Goal: Task Accomplishment & Management: Manage account settings

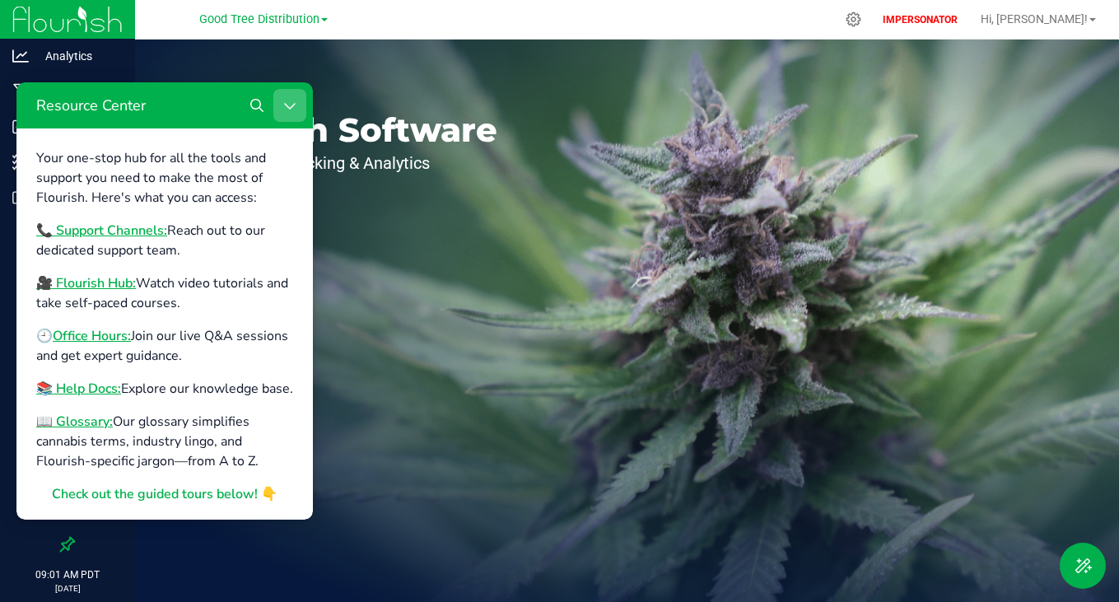
click at [288, 100] on icon "Close Resource Center" at bounding box center [289, 105] width 13 height 13
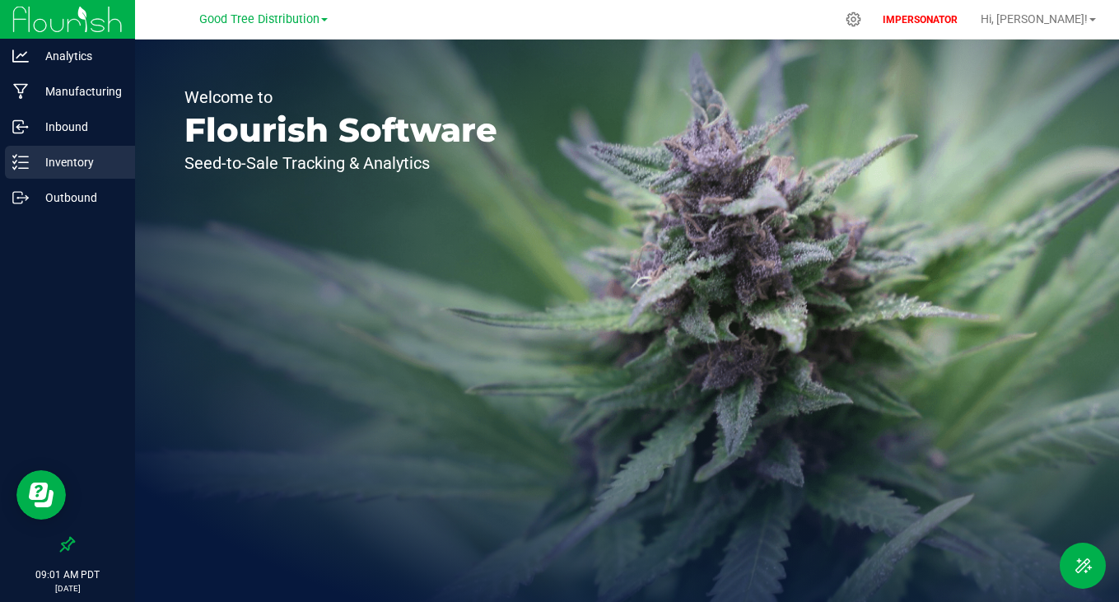
click at [74, 162] on p "Inventory" at bounding box center [78, 162] width 99 height 20
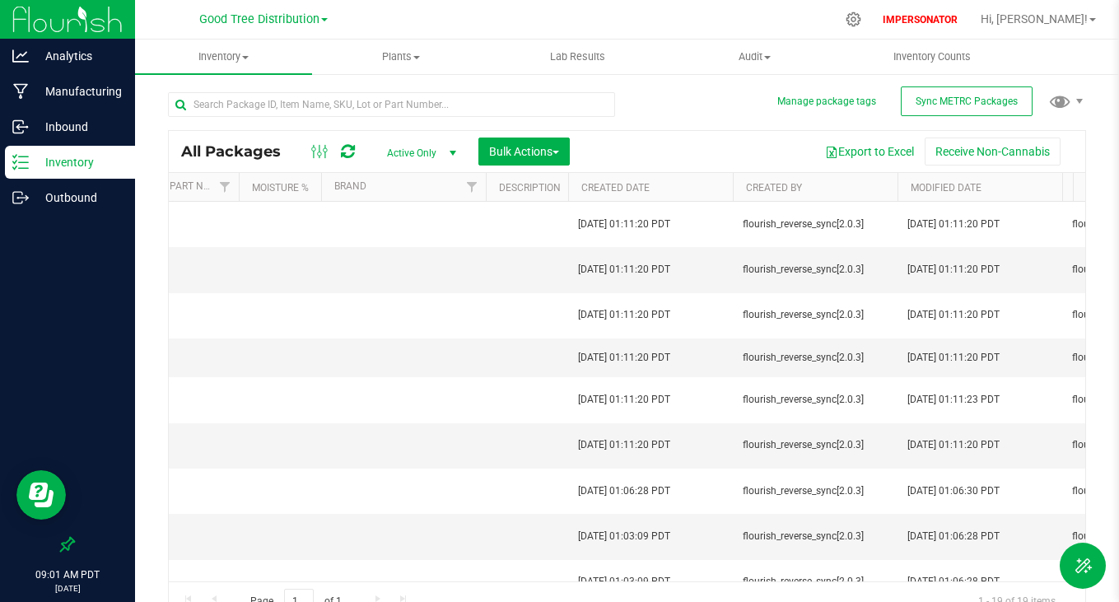
scroll to position [0, 6977]
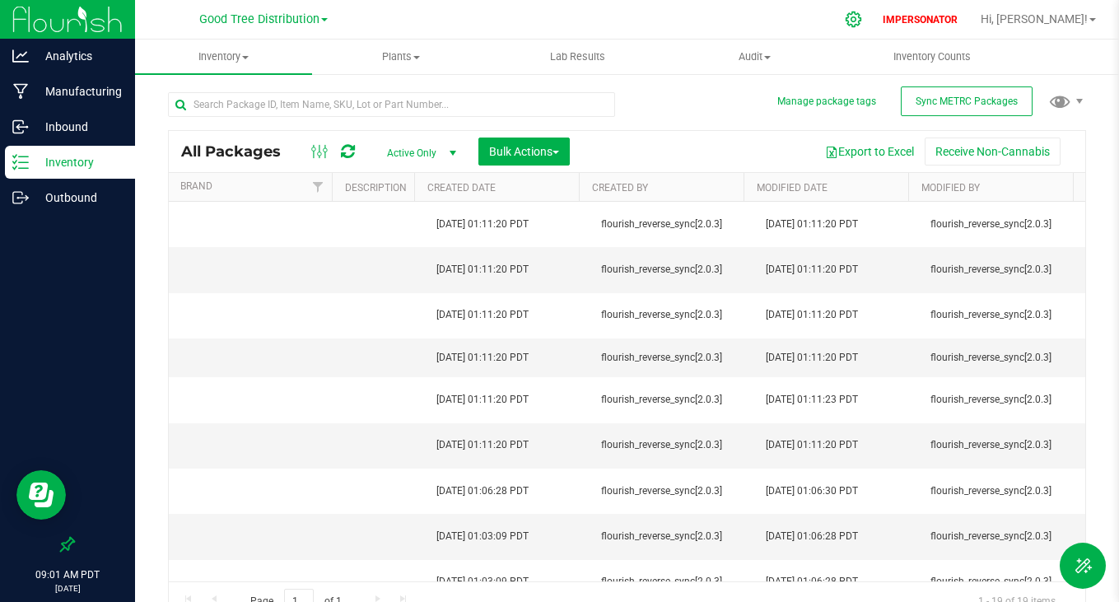
click at [862, 18] on icon at bounding box center [853, 19] width 17 height 17
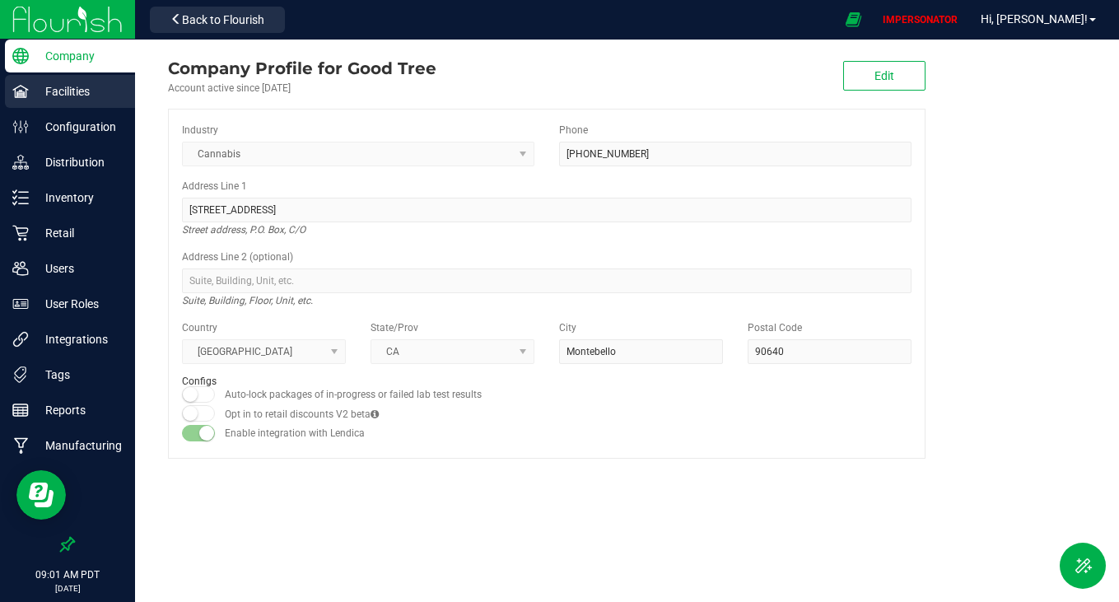
click at [53, 101] on div "Facilities" at bounding box center [70, 91] width 130 height 33
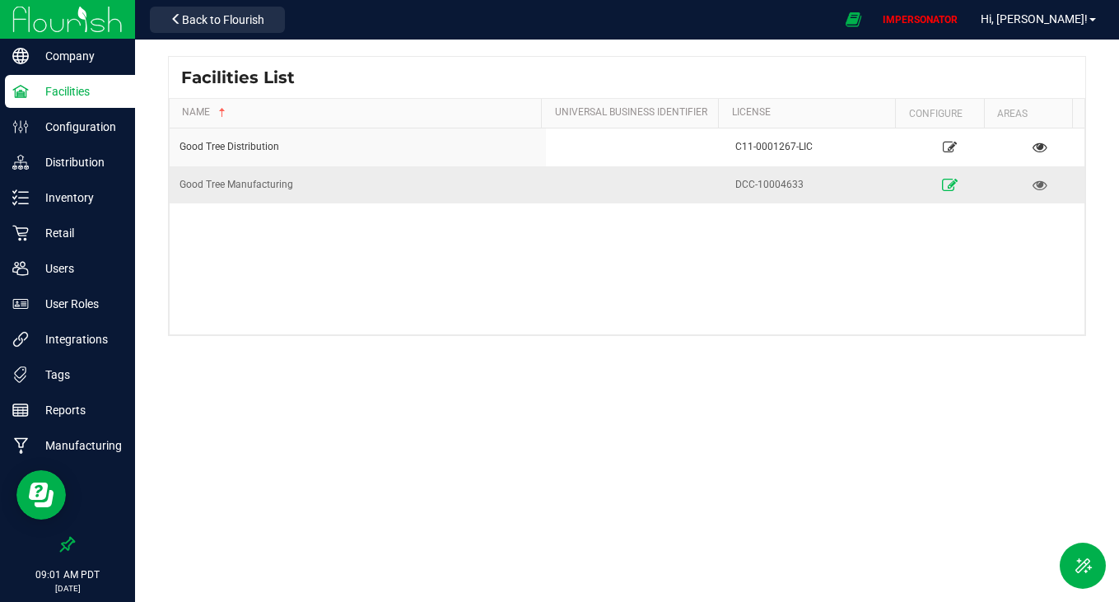
click at [942, 181] on icon at bounding box center [950, 185] width 16 height 12
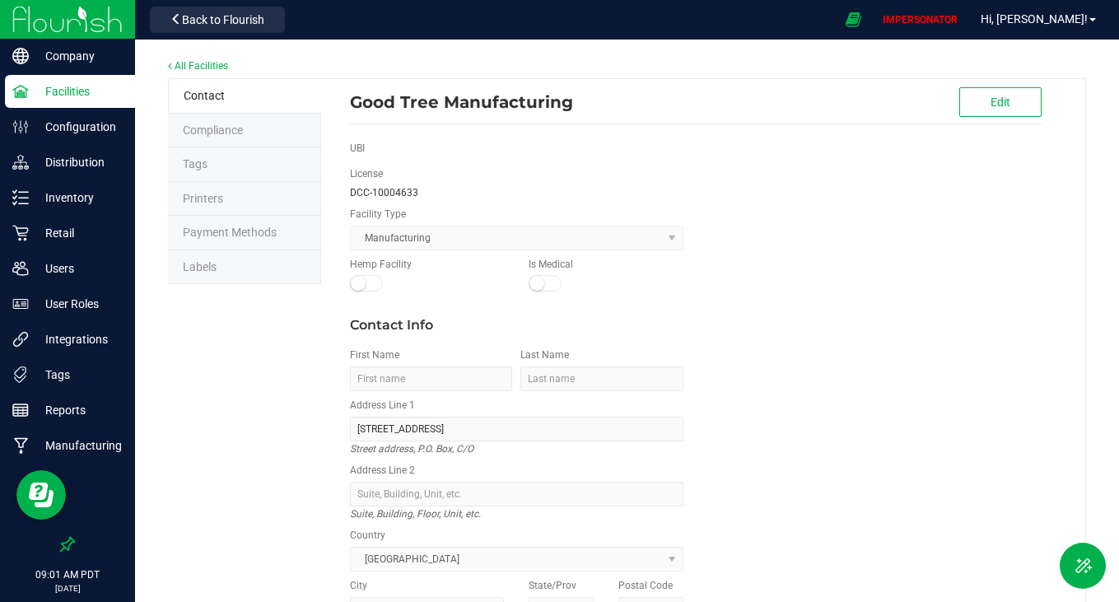
click at [226, 257] on li "Labels" at bounding box center [244, 267] width 153 height 35
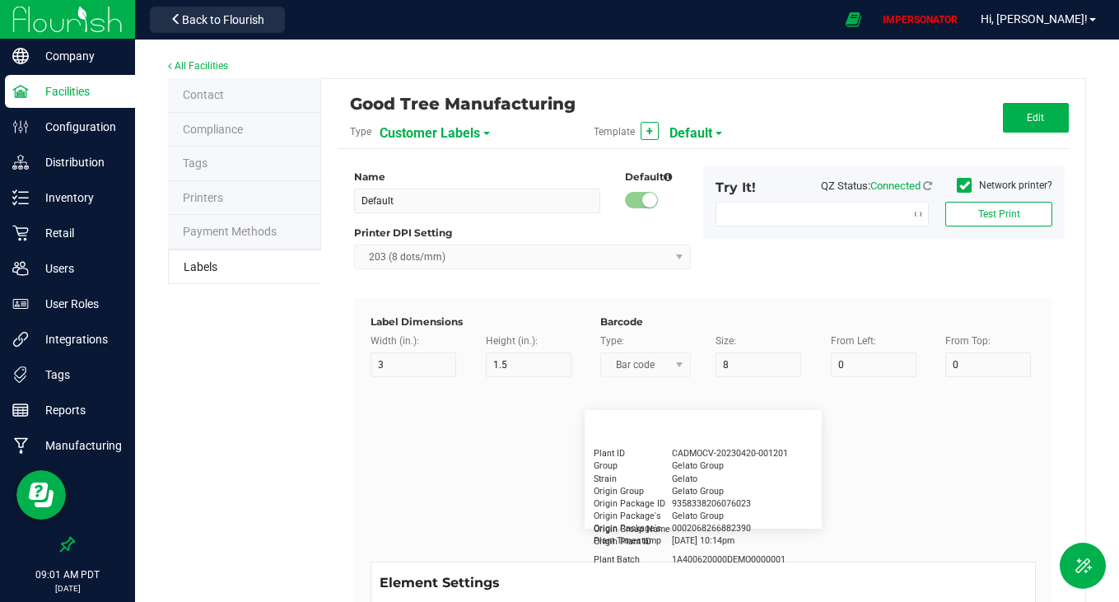
type input "1.5 x 1 Test"
type input "1.5"
type input "1"
type input "20"
type input "5"
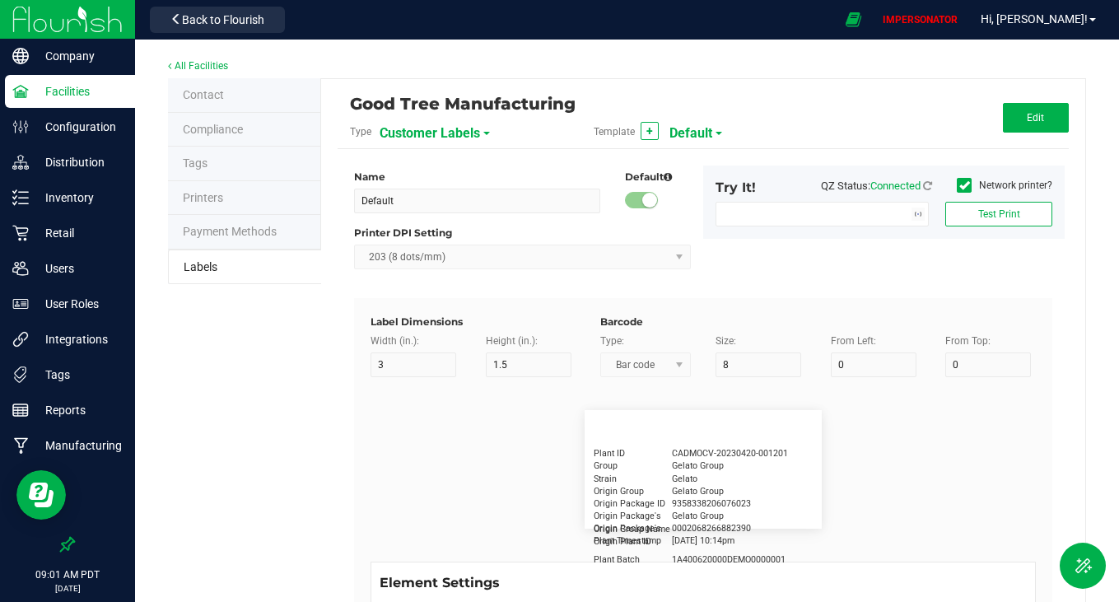
type input "Customer"
type input "15"
type input "6"
type input "1"
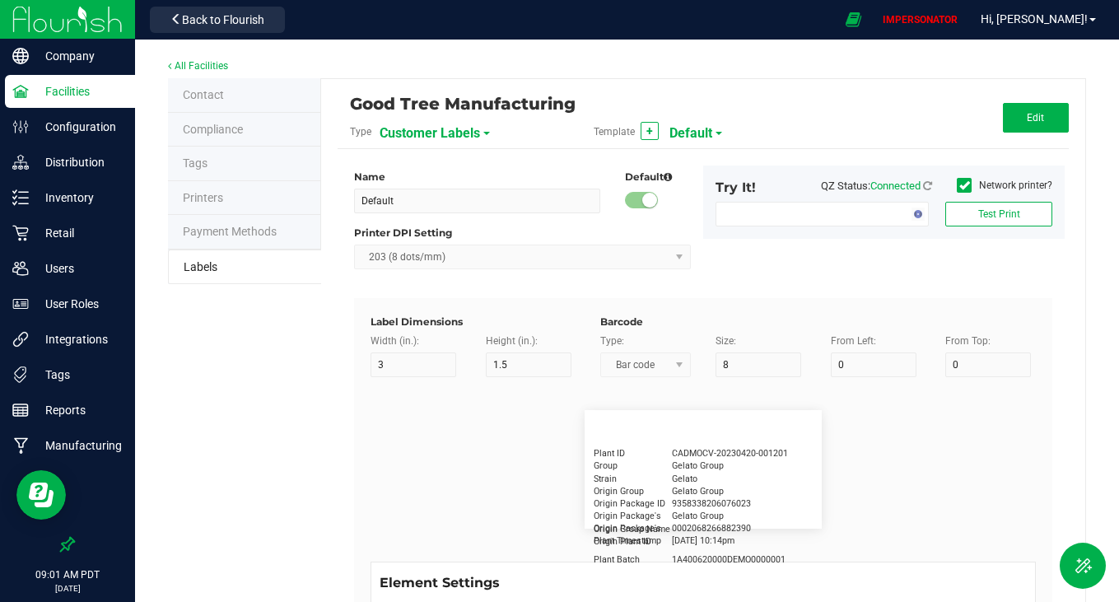
type input "[PERSON_NAME]"
type input "Product"
type input "15"
type input "6"
type input "1"
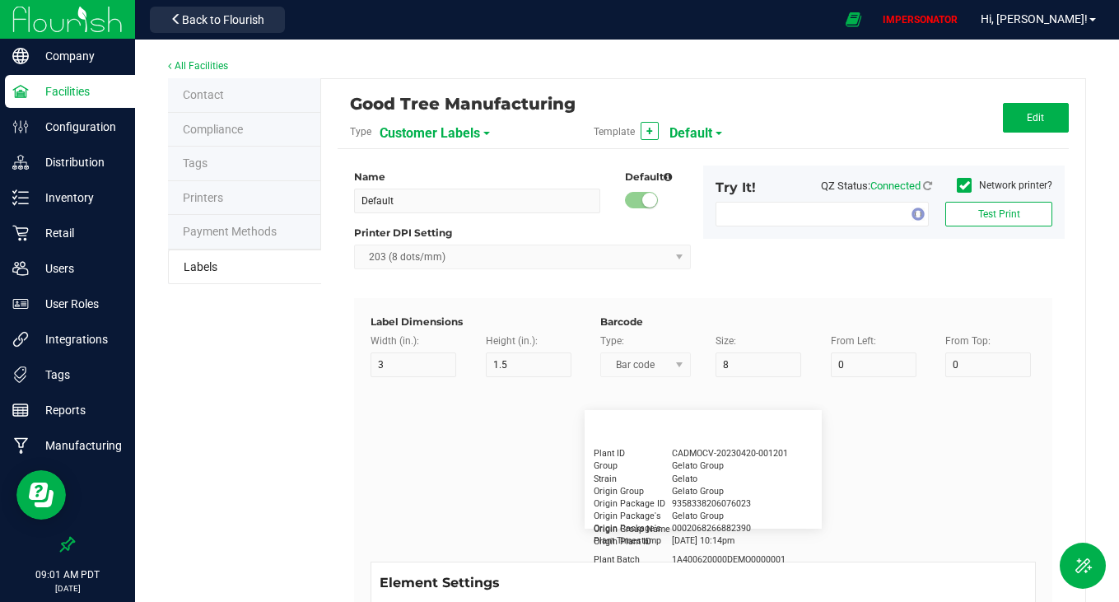
type input "6"
type input "GSC Oil Tincture"
type input "Qty"
type input "6"
type input "1"
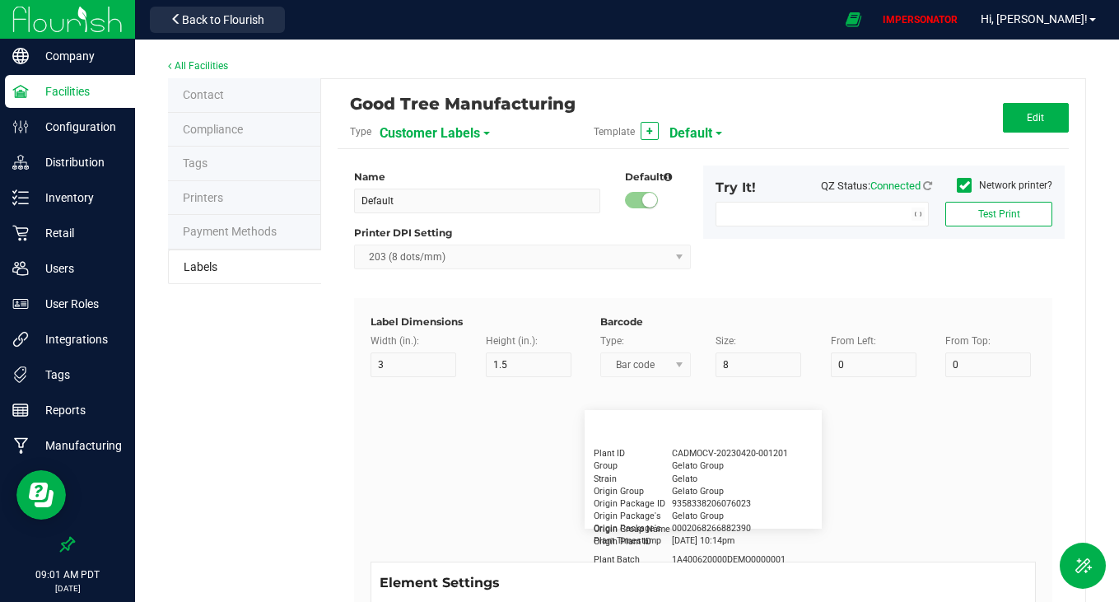
type input "10"
type input "3 ea"
type input "Physician"
type input "15"
type input "6"
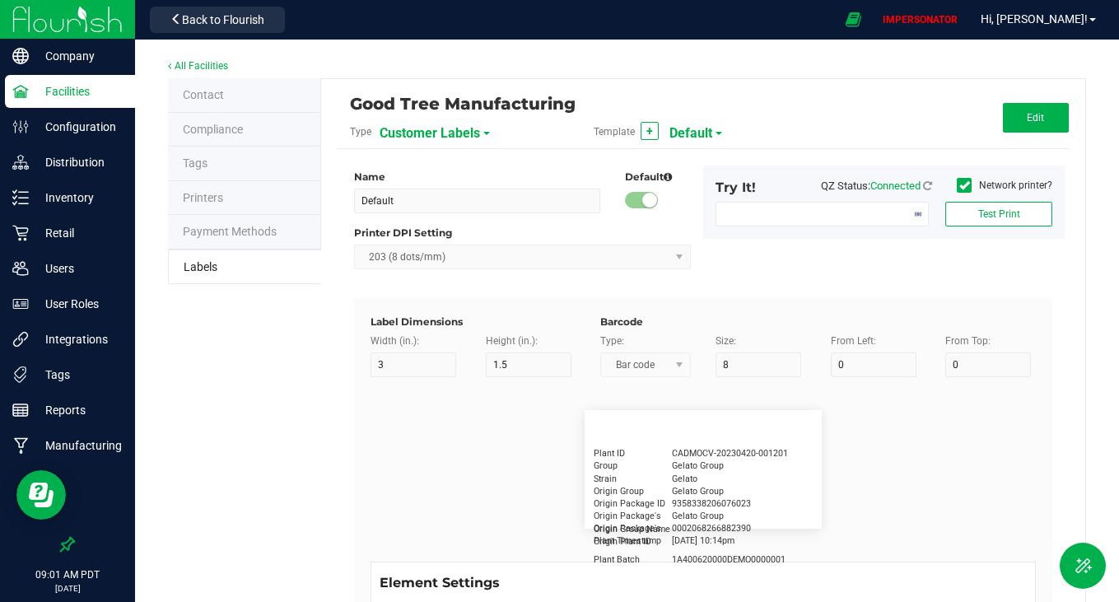
type input "1"
type input "16"
type input "Docfirst Doclast, MD."
type input "Order Date"
type input "15"
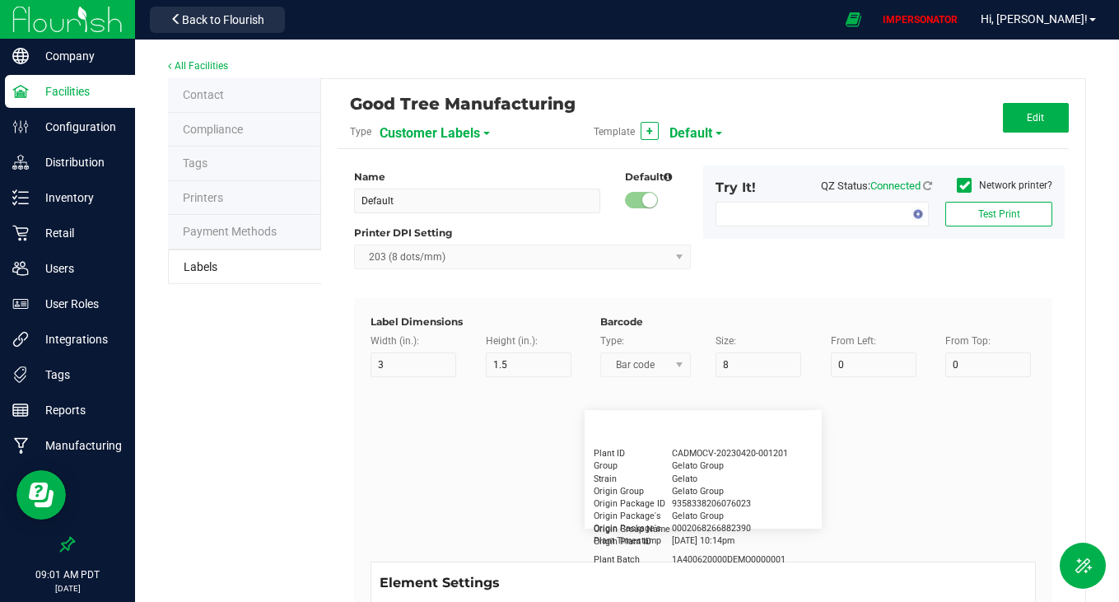
type input "6"
type input "1"
type input "21"
type input "[DATE] 1:17 pm"
type input "Package ID"
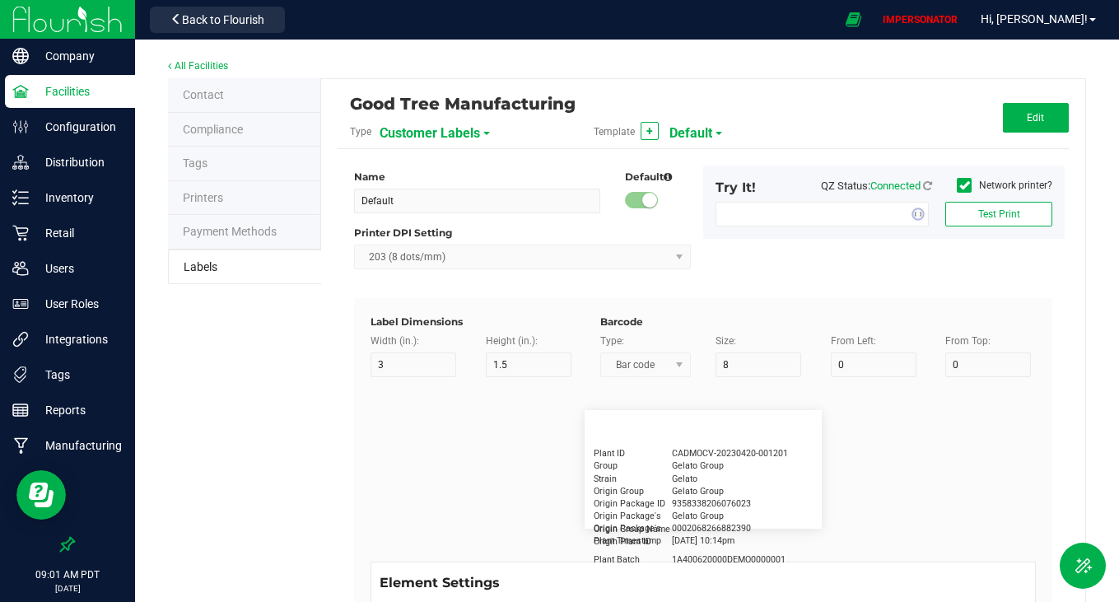
type input "15"
type input "5"
type input "10"
type input "CADMODS-20230420-096"
type input "Lot Number"
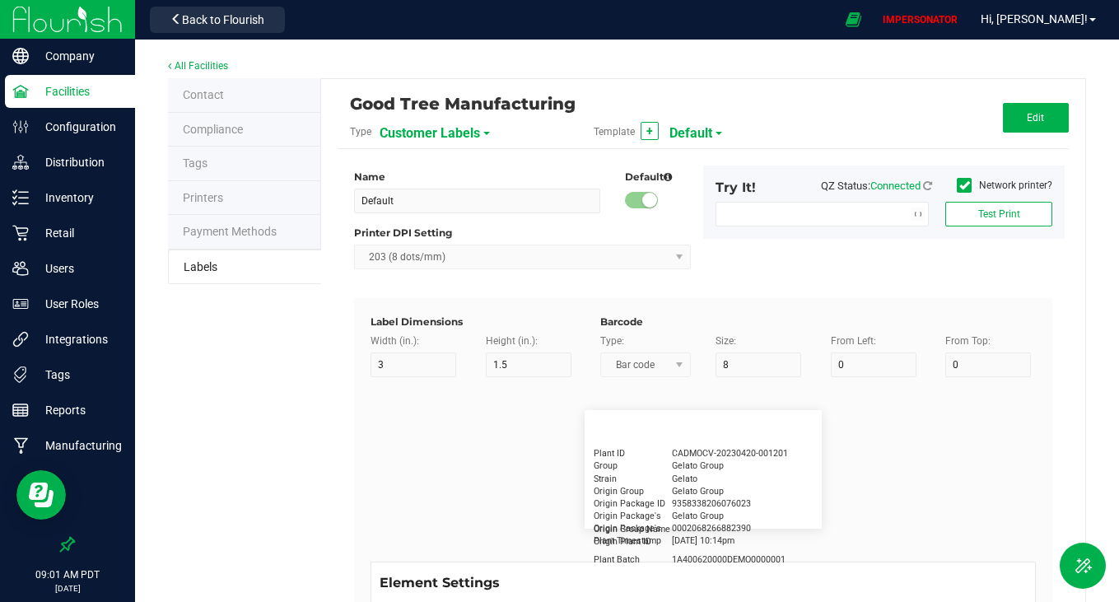
type input "15"
type input "5"
type input "10"
type input "LOTPXGDP-0912"
type input "Warning"
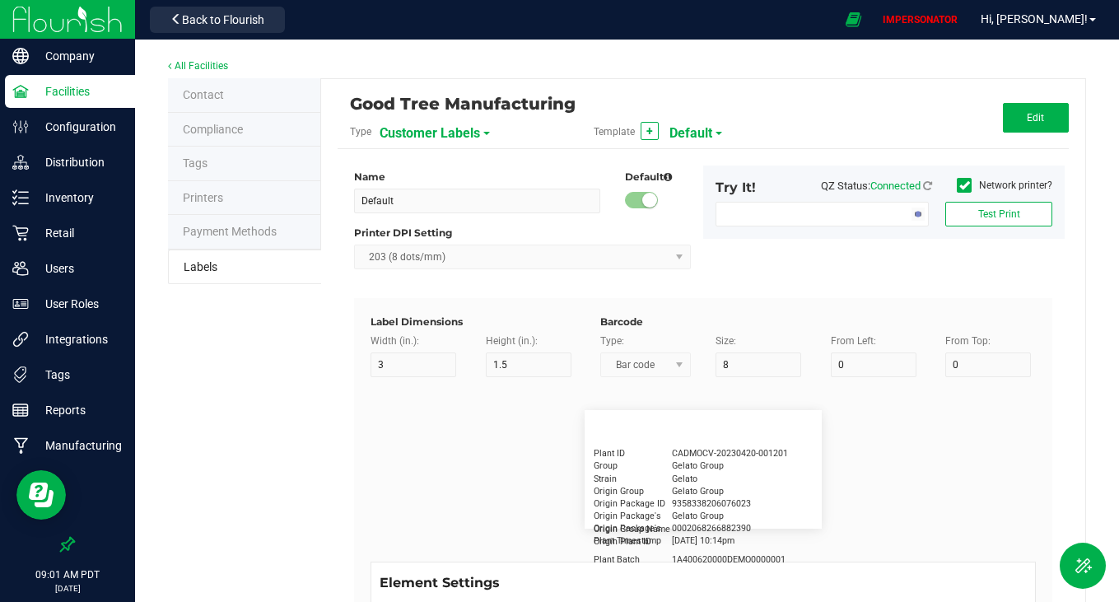
type input "15"
type input "5"
type input "30"
type input "Type Warning Here"
type input "Brand"
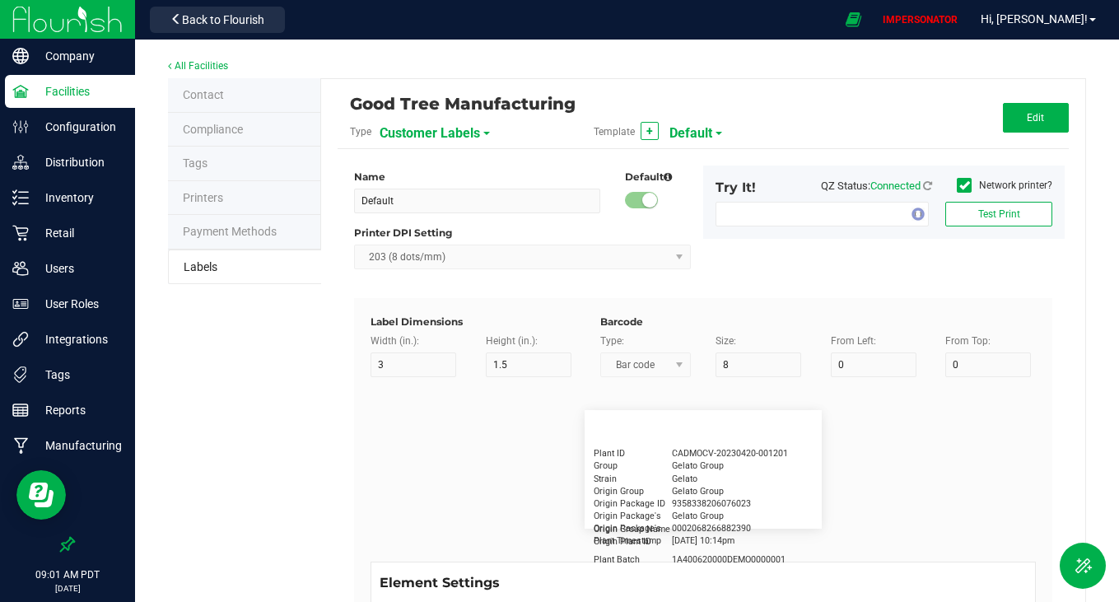
type input "15"
type input "5"
type input "30"
type input "Cannabis Co."
type input "NDC Number"
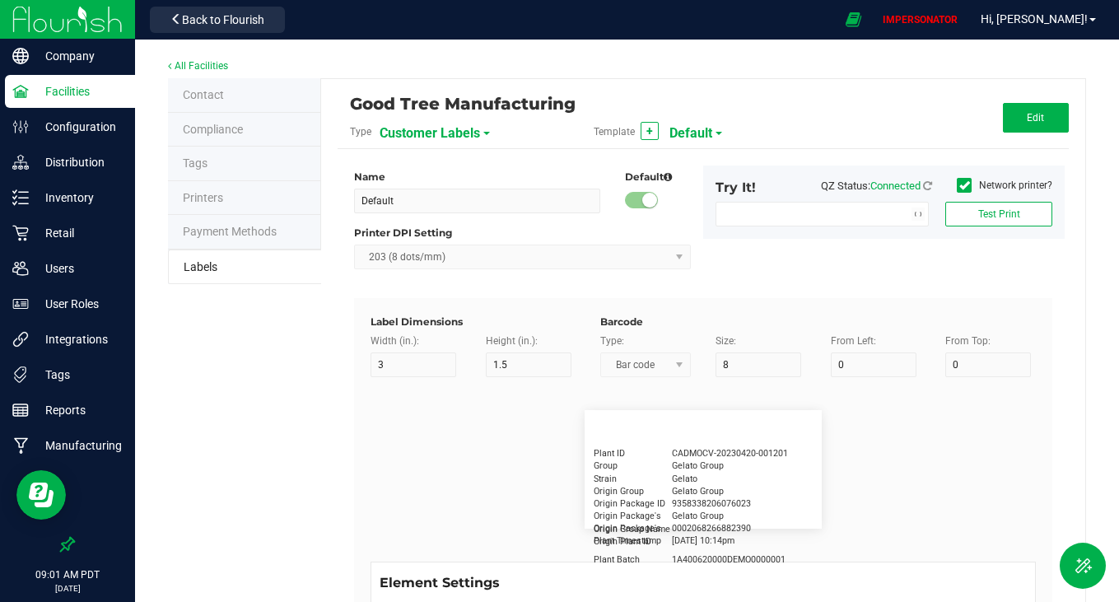
type input "15"
type input "5"
type input "30"
type input "[PHONE_NUMBER]"
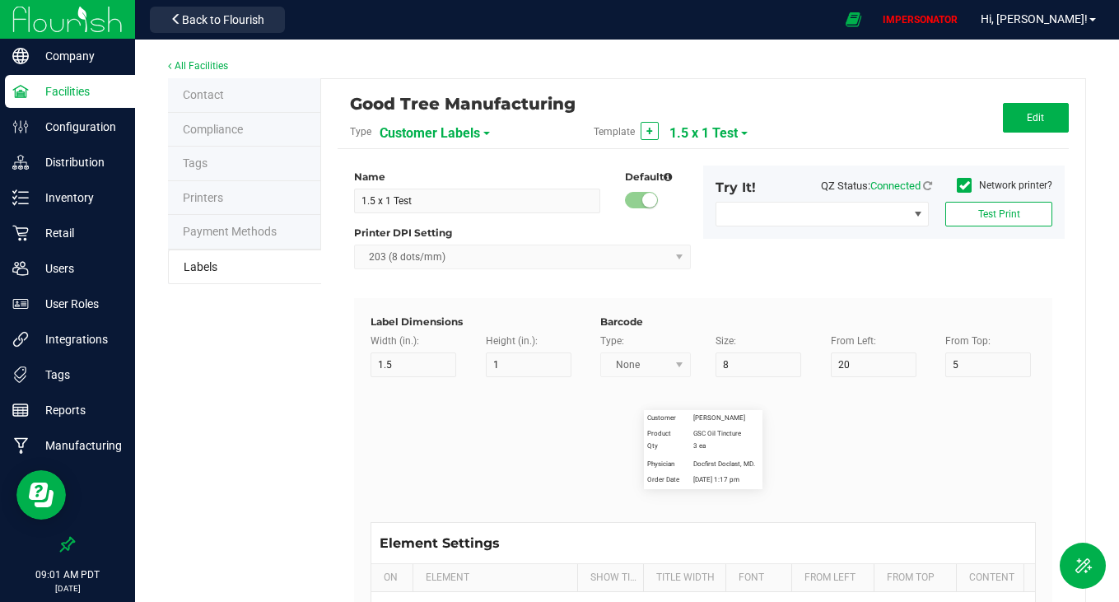
click at [465, 130] on span "Customer Labels" at bounding box center [430, 133] width 100 height 28
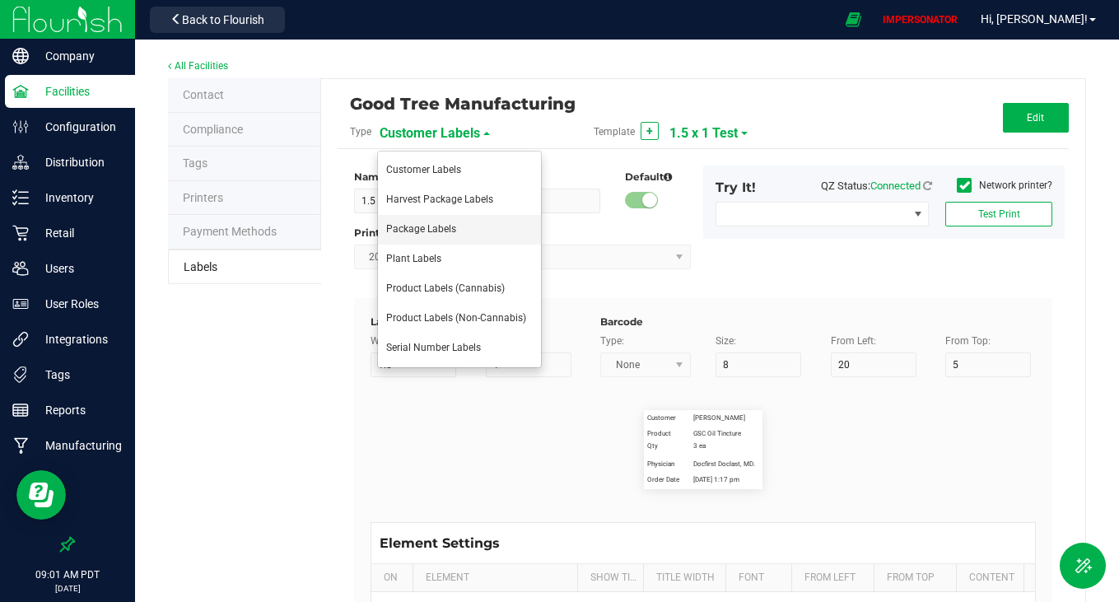
click at [450, 234] on span "Package Labels" at bounding box center [421, 229] width 70 height 12
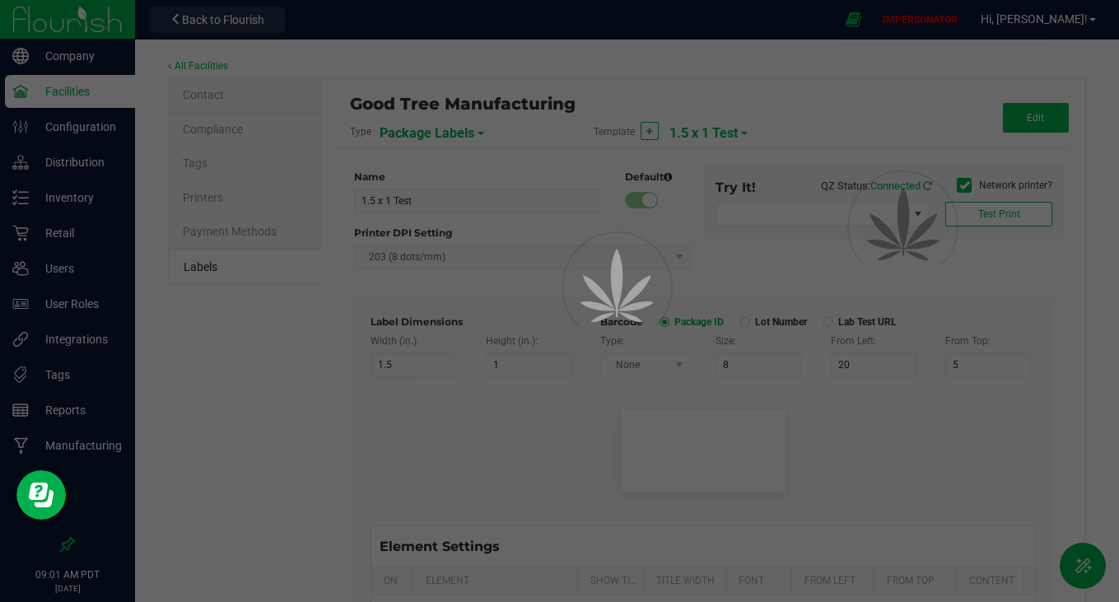
type input "Default"
type input "4"
type input "3"
type input "5"
type input "40"
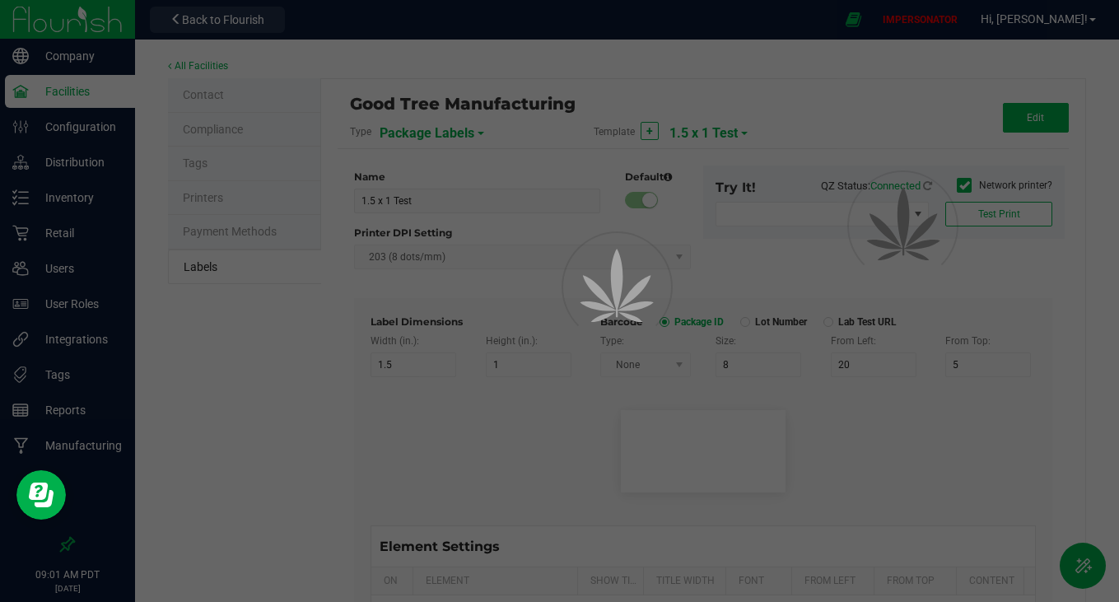
type input "Package ID"
type input "25"
type input "10"
type input "5"
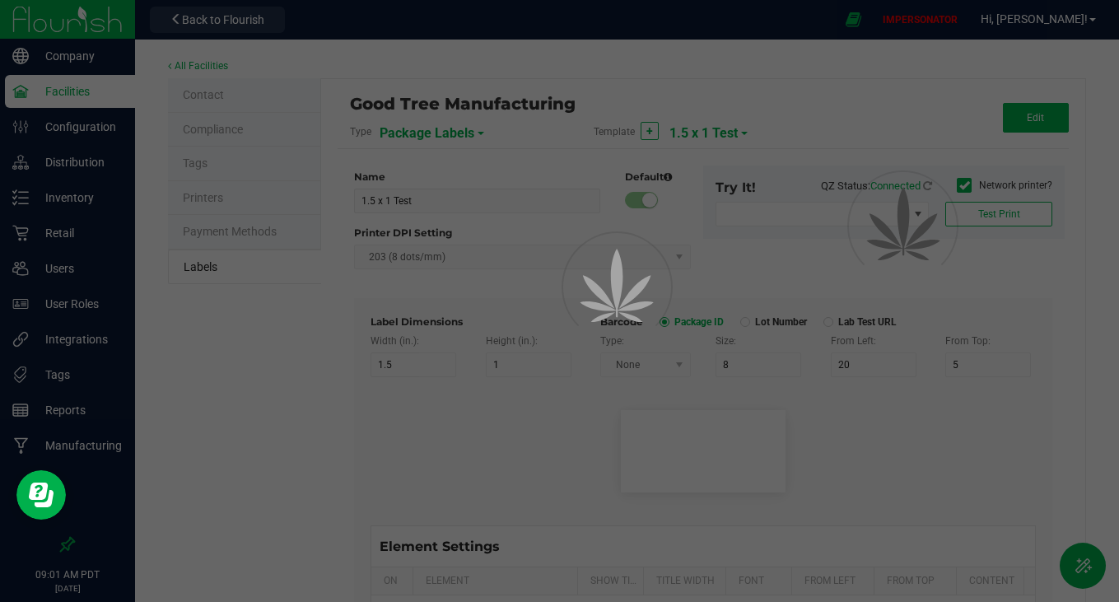
type input "CADMODS-20230420-096"
type input "SKU Name"
type input "25"
type input "10"
type input "5"
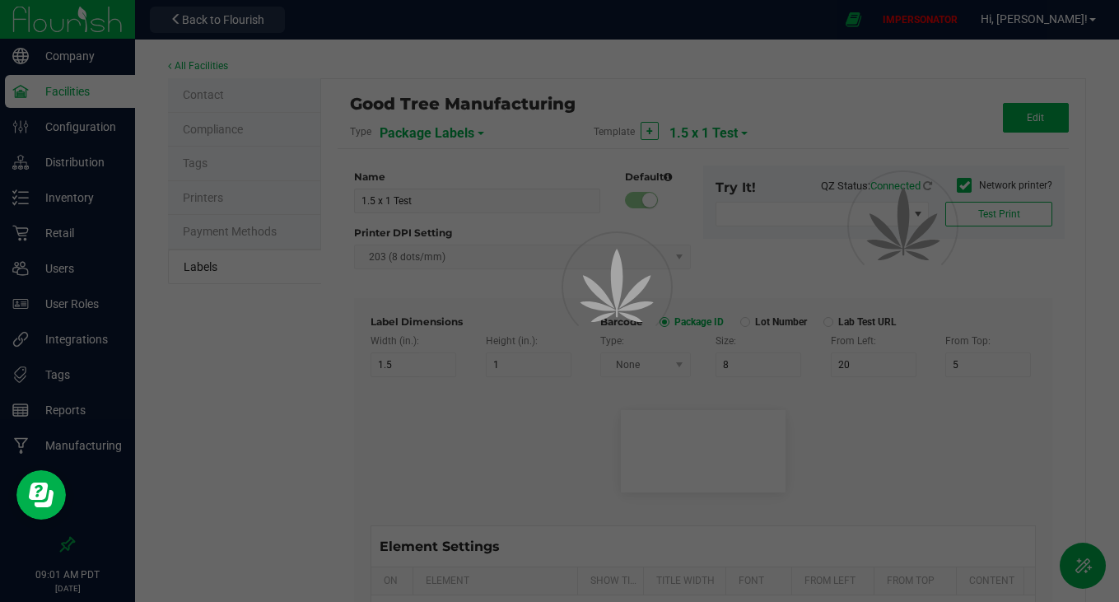
type input "10"
type input "Gelato Pen"
type input "Strain"
type input "25"
type input "10"
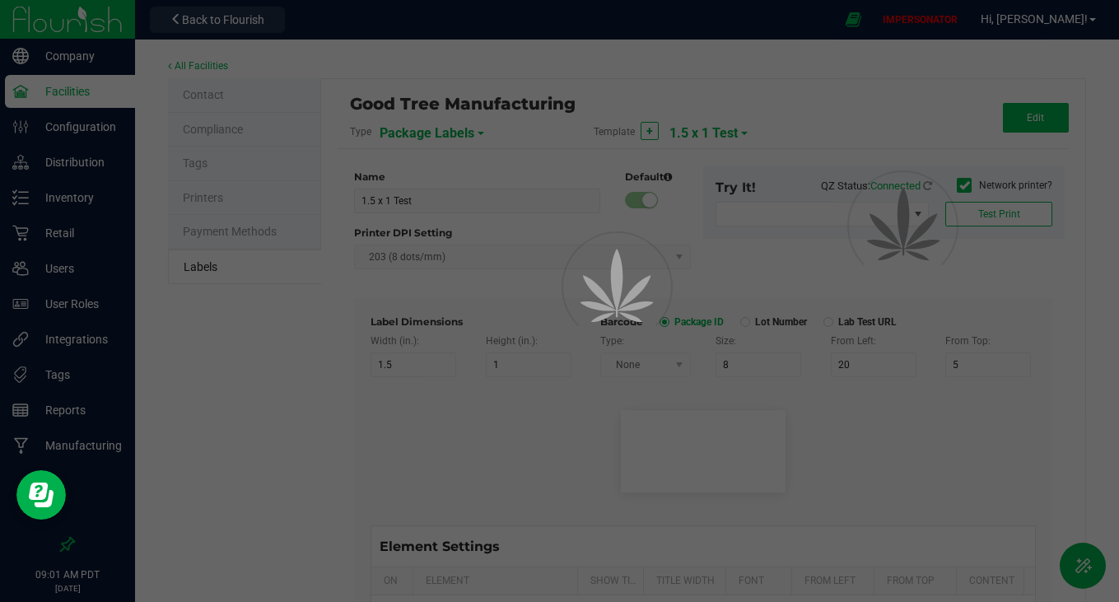
type input "5"
type input "15"
type input "Gelato"
type input "Size"
type input "25"
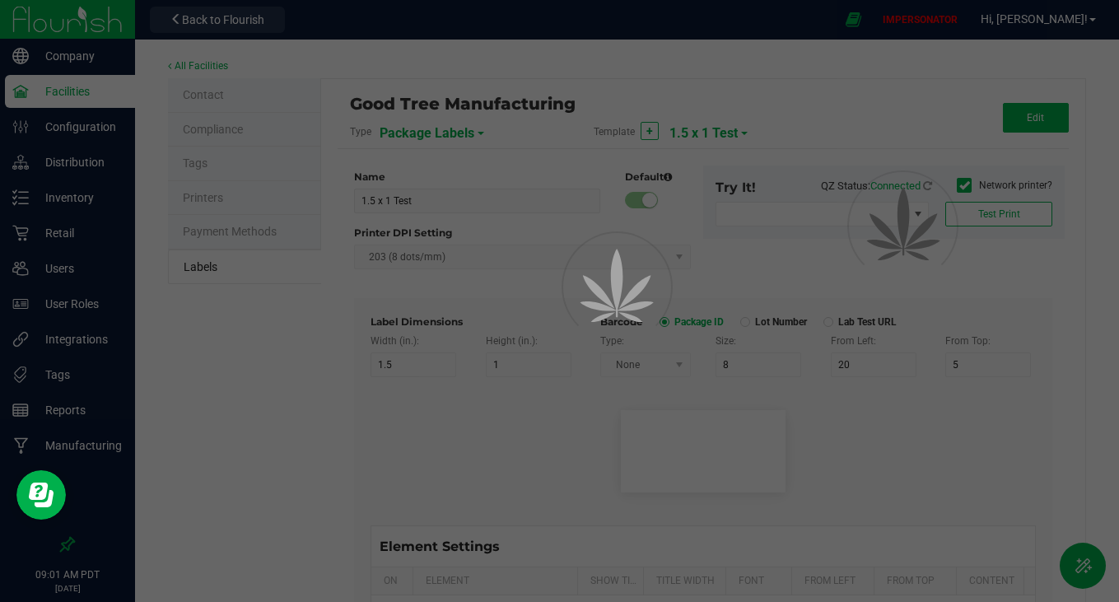
type input "10"
type input "5"
type input "20"
type input "44 ea"
type input "Package Date"
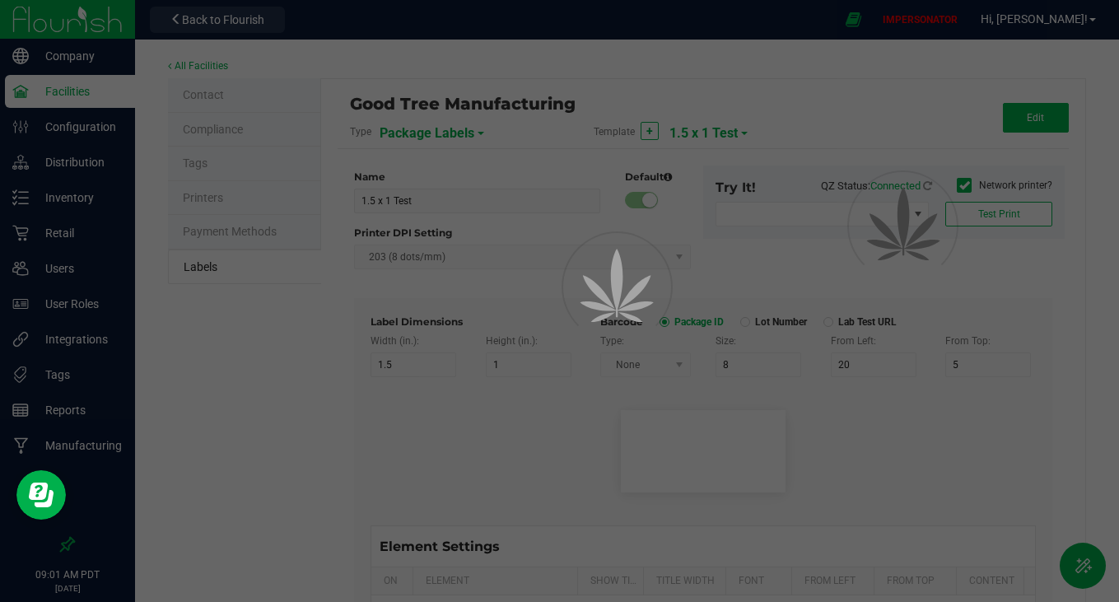
type input "25"
type input "10"
type input "5"
type input "25"
type input "[DATE] 10:14pm"
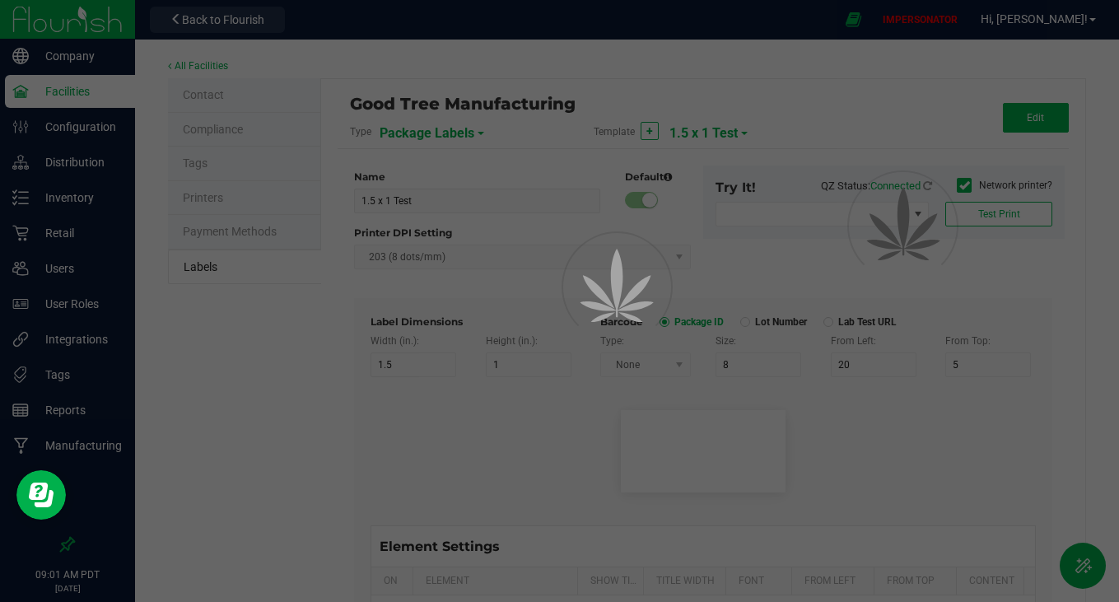
type input "Lot Number"
type input "25"
type input "10"
type input "30"
type input "LOT918234"
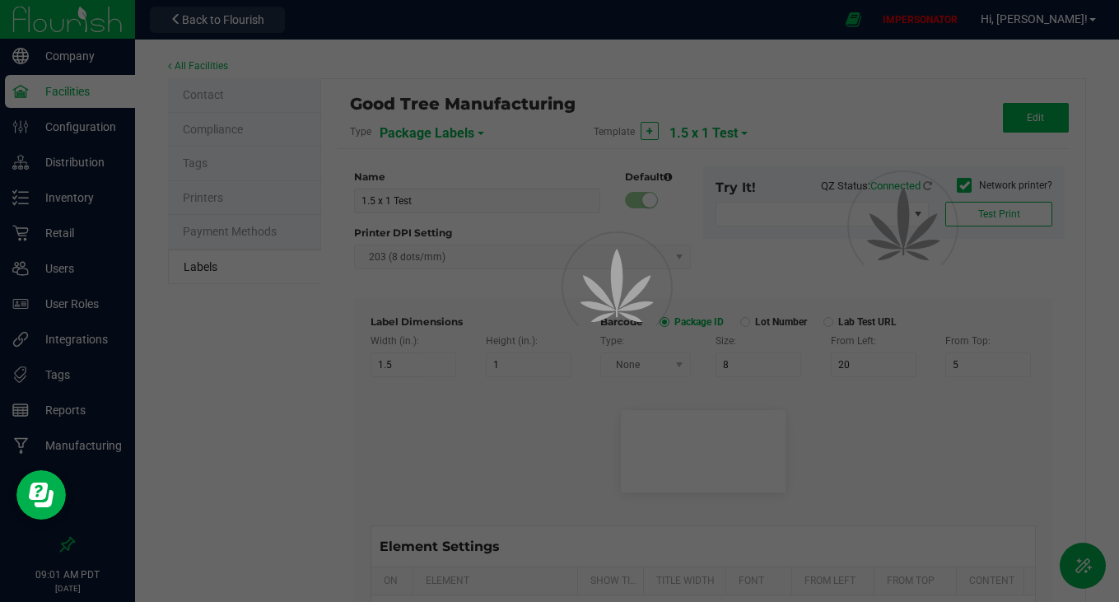
type input "SKU"
type input "25"
type input "10"
type input "30"
type input "42P017"
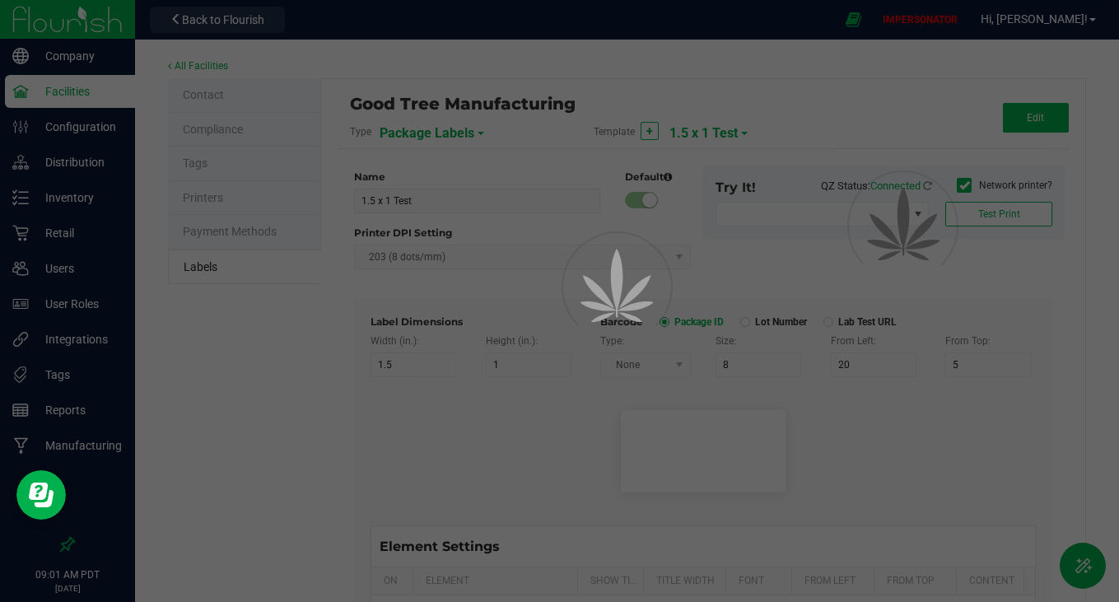
type input "Ref Field 1"
type input "25"
type input "10"
type input "35"
type input "Ref Field 1 Value"
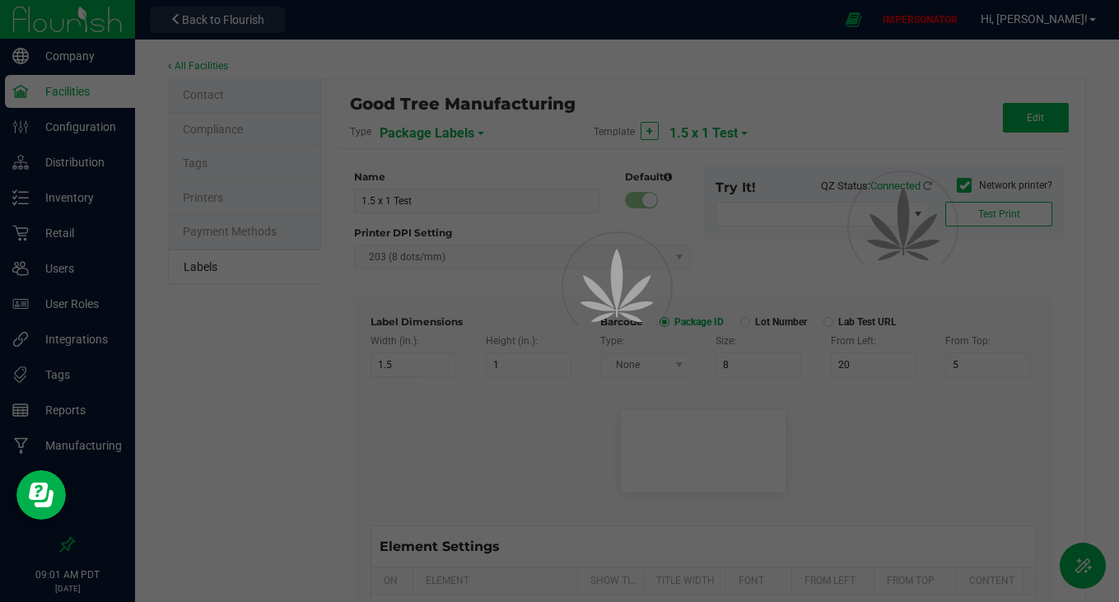
type input "Ref Field 2"
type input "25"
type input "10"
type input "35"
type input "Ref Field 2 Value"
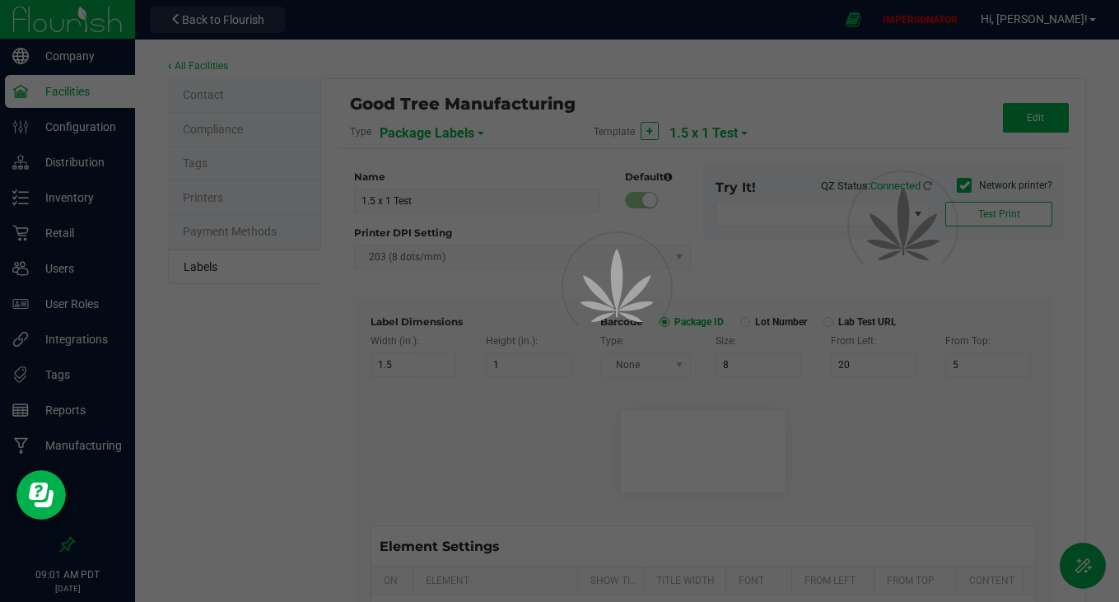
type input "Ref Field 3"
type input "25"
type input "10"
type input "35"
type input "Ref Field 3 Value"
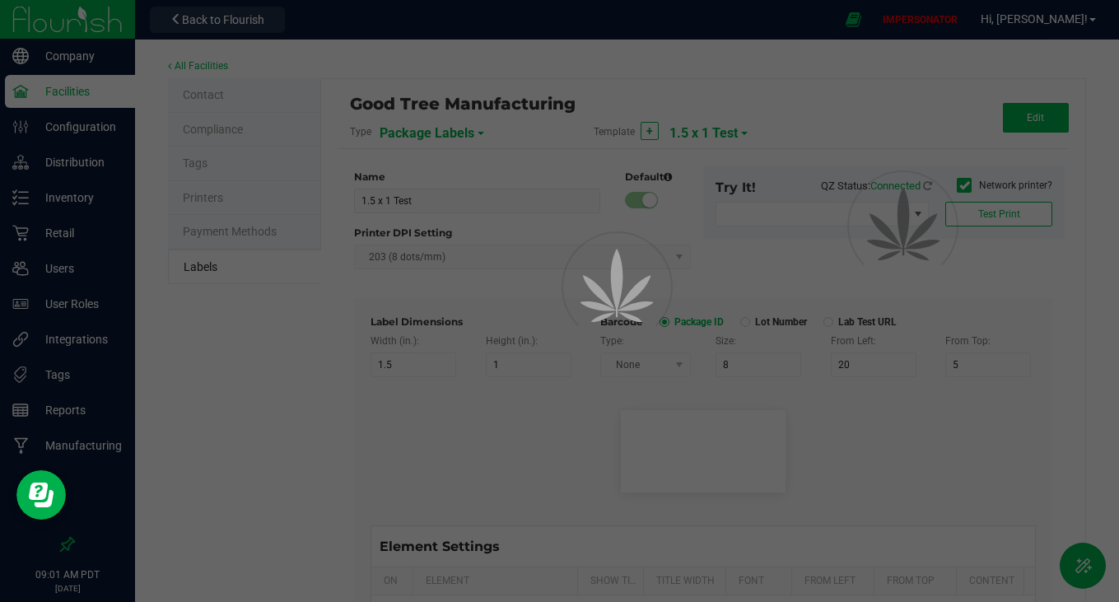
type input "Item Ref Field 1"
type input "25"
type input "10"
type input "35"
type input "Item Ref Field 1 Value"
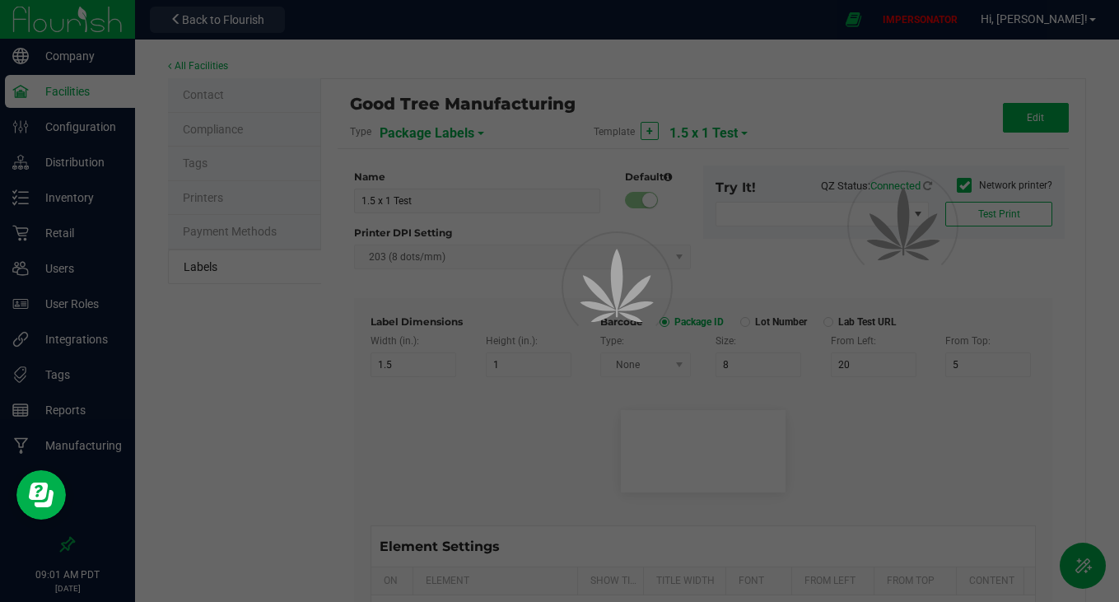
type input "Item Ref Field 2"
type input "25"
type input "10"
type input "35"
type input "Item Ref Field 2 Value"
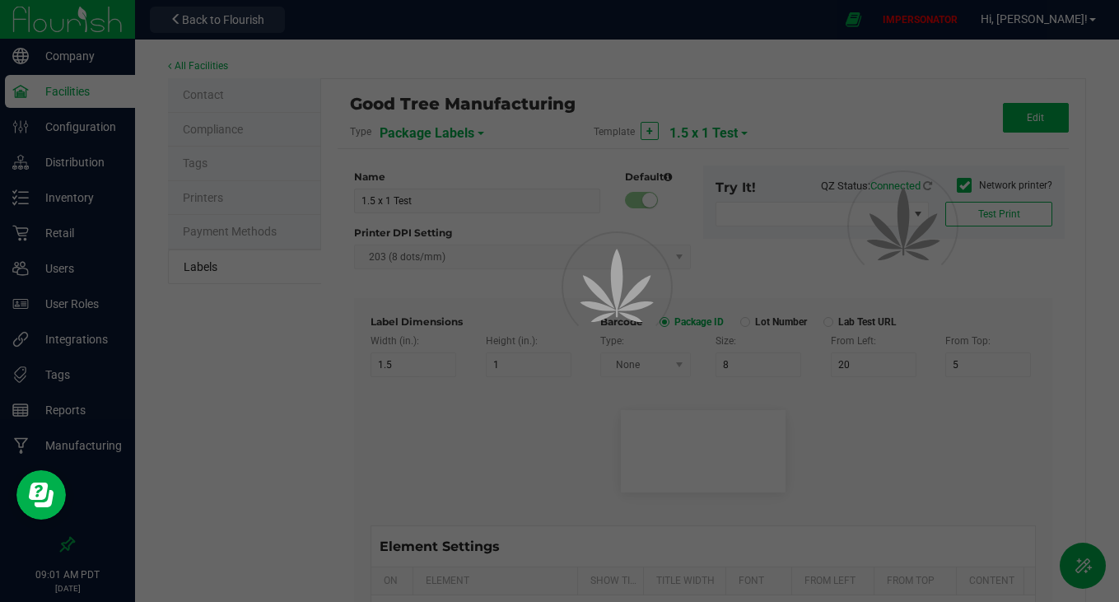
type input "Item Ref Field 3"
type input "25"
type input "10"
type input "35"
type input "Item Ref Field 3 Value"
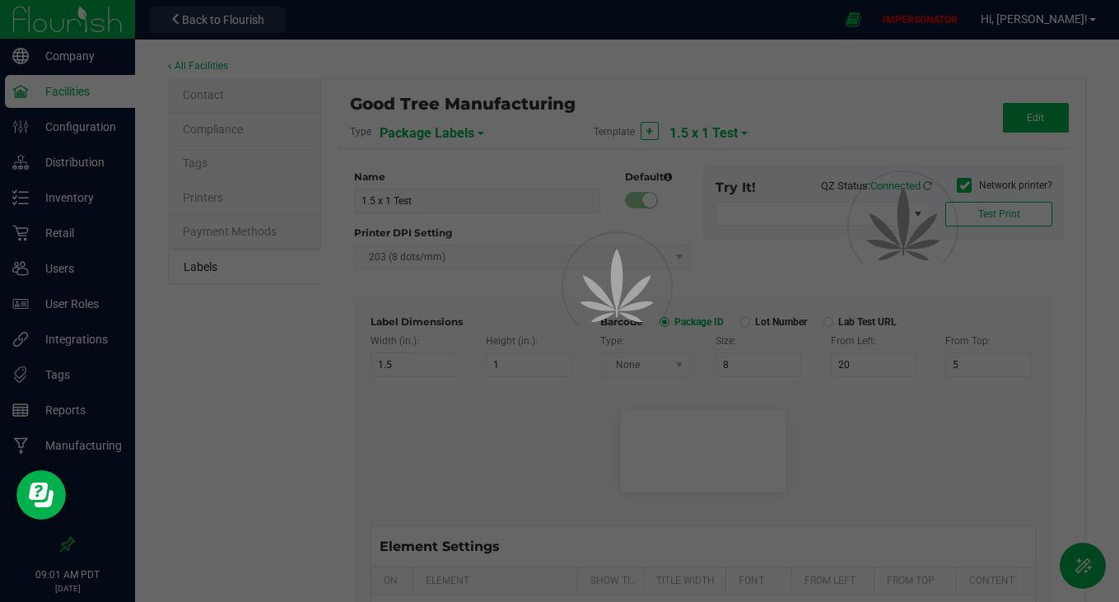
type input "Item Ref Field 4"
type input "25"
type input "10"
type input "35"
type input "Item Ref Field 4 Value"
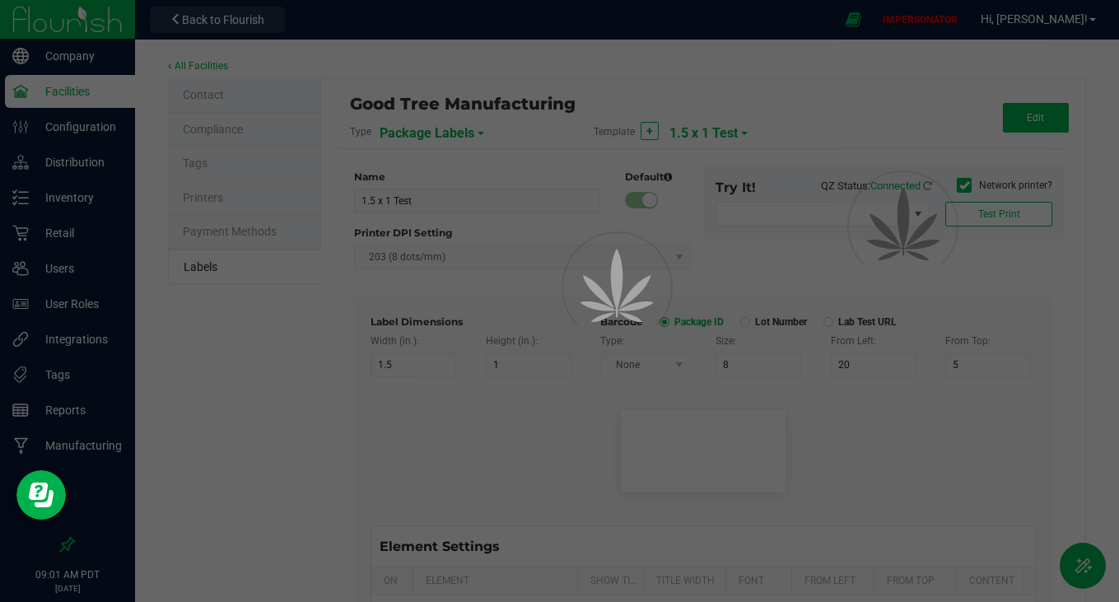
type input "Item Ref Field 5"
type input "25"
type input "10"
type input "35"
type input "Item Ref Field 5 Value"
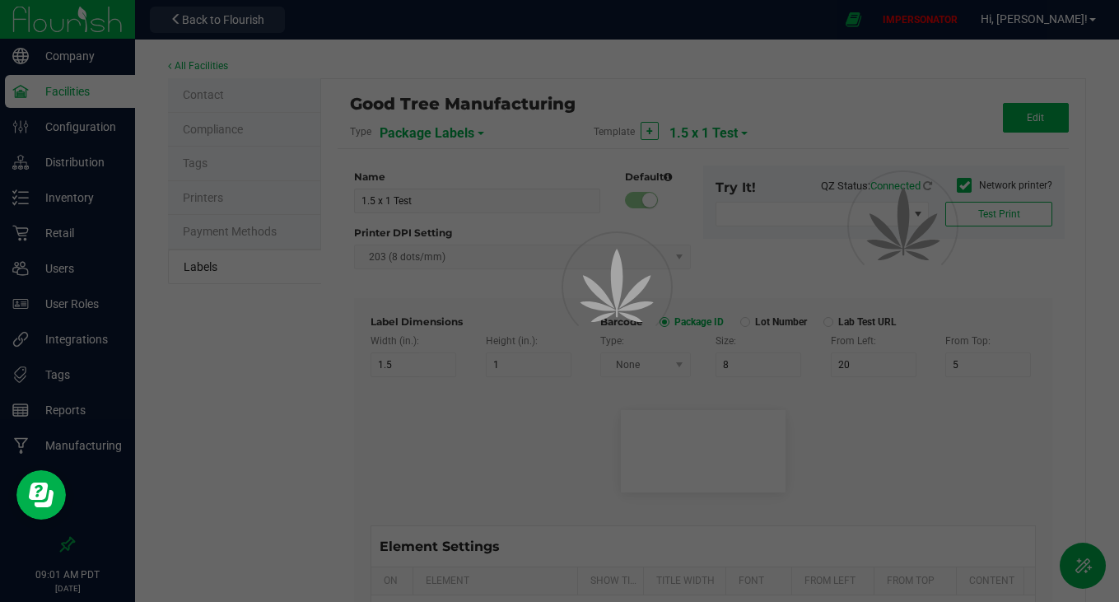
type input "NDC Number"
type input "25"
type input "10"
type input "35"
type input "[PHONE_NUMBER]"
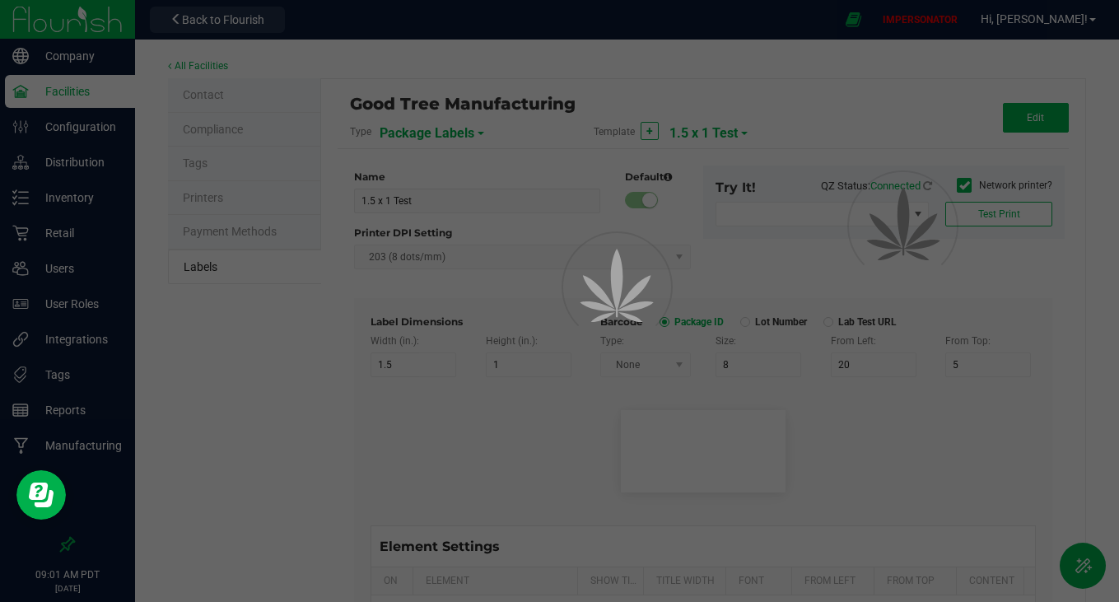
type input "Number of Servings"
type input "25"
type input "10"
type input "35"
type input "4 servings/item"
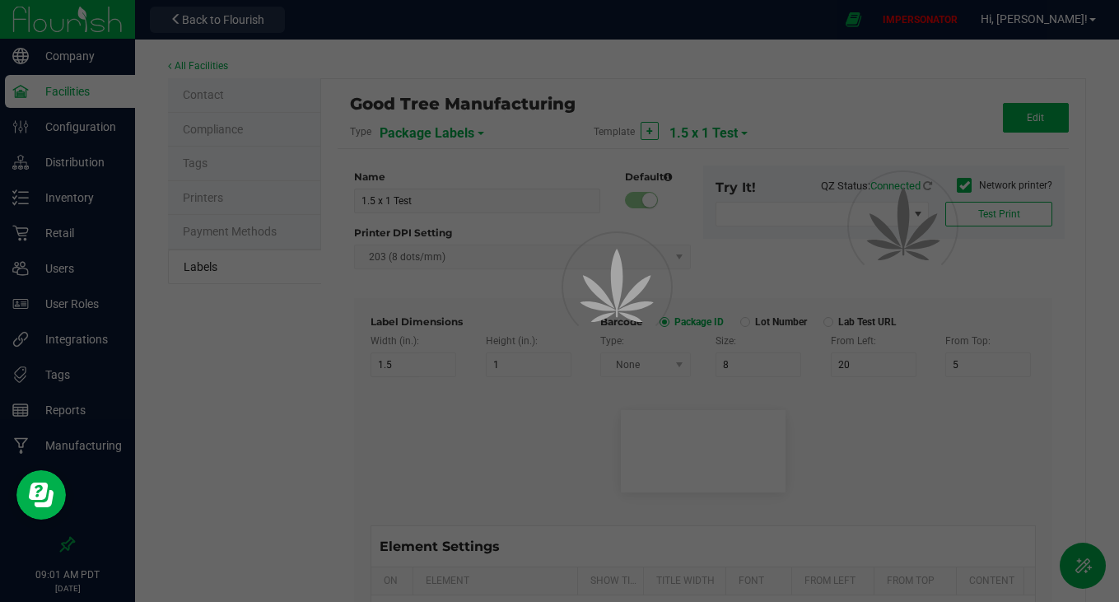
type input "Serving Size"
type input "25"
type input "10"
type input "35"
type input "1 cup"
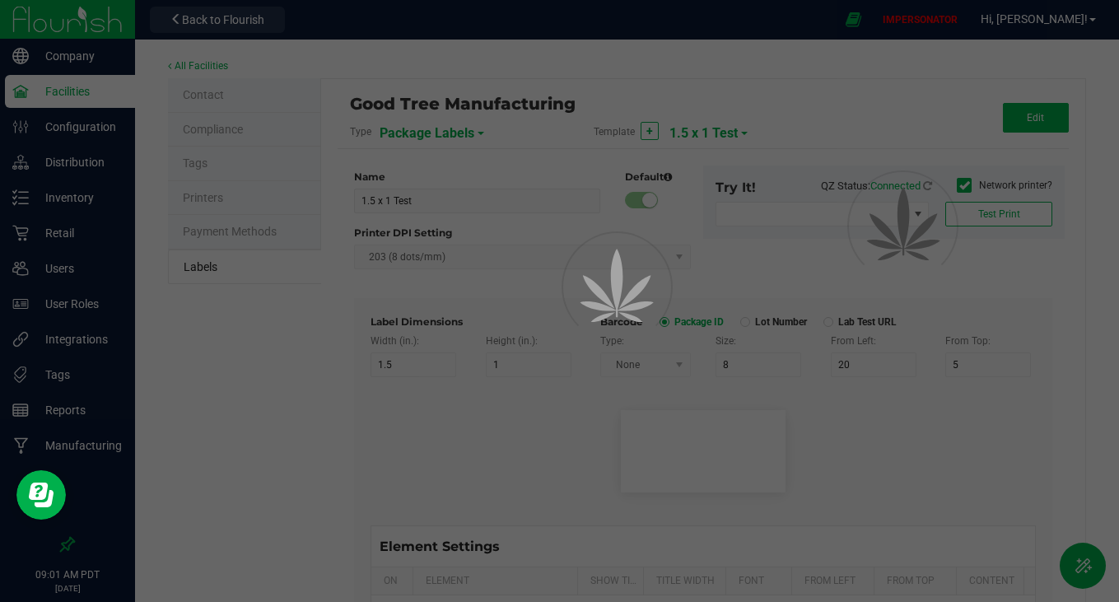
type input "Serving Size (Grams)"
type input "25"
type input "10"
type input "35"
type input "4 g"
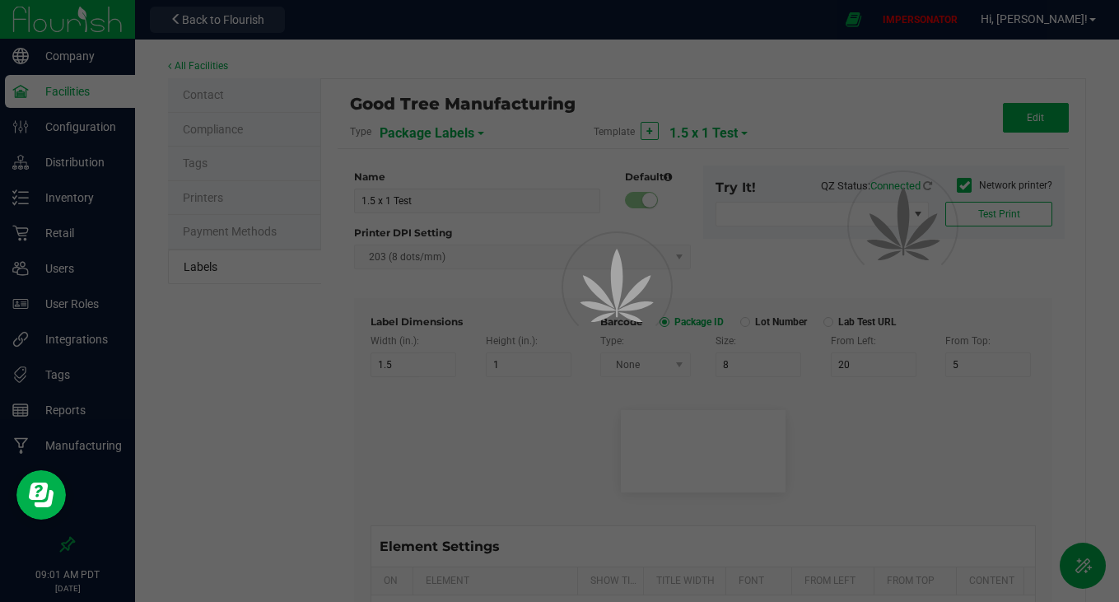
type input "Item Ingredients"
type input "25"
type input "10"
type input "35"
type input "Ingredient one, ingredient two"
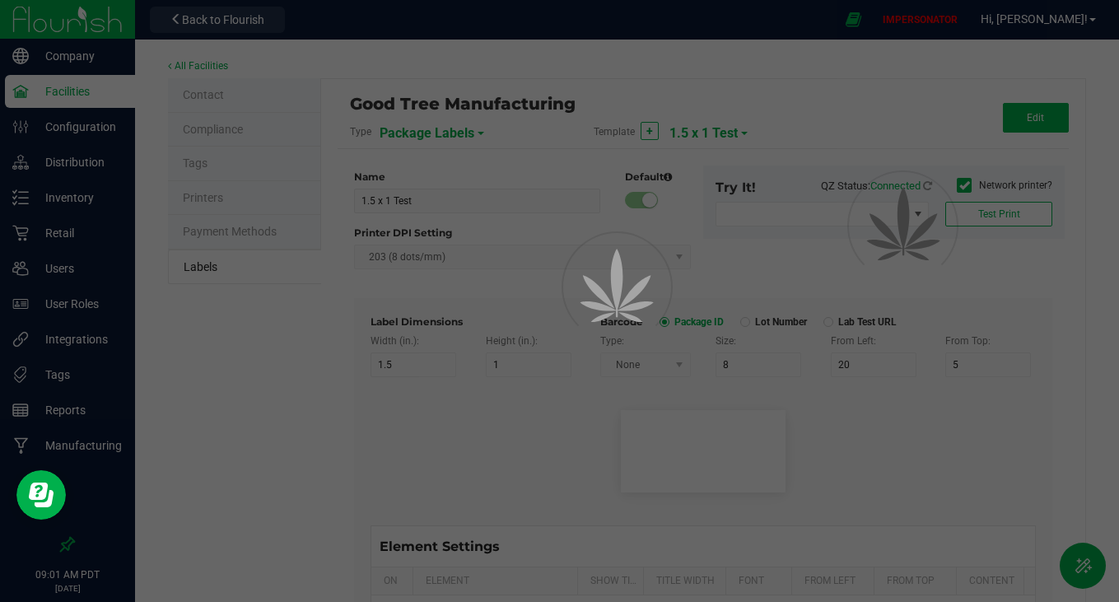
type input "Allergens"
type input "25"
type input "10"
type input "35"
type input "Tree Nuts, Soy, Wheat"
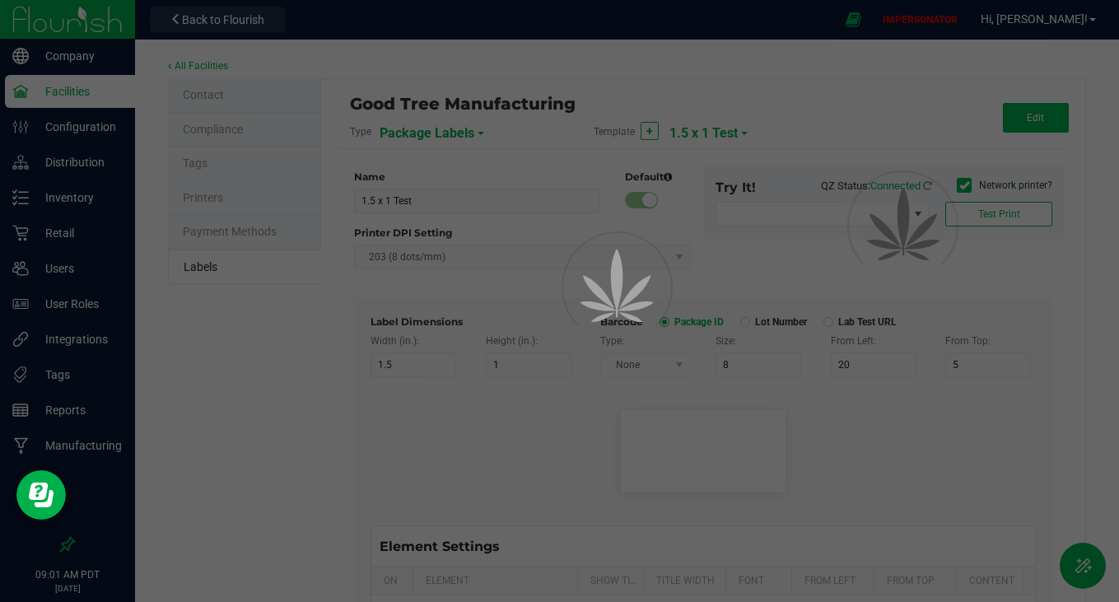
type input "Feel"
type input "25"
type input "10"
type input "35"
type input "Relaxed"
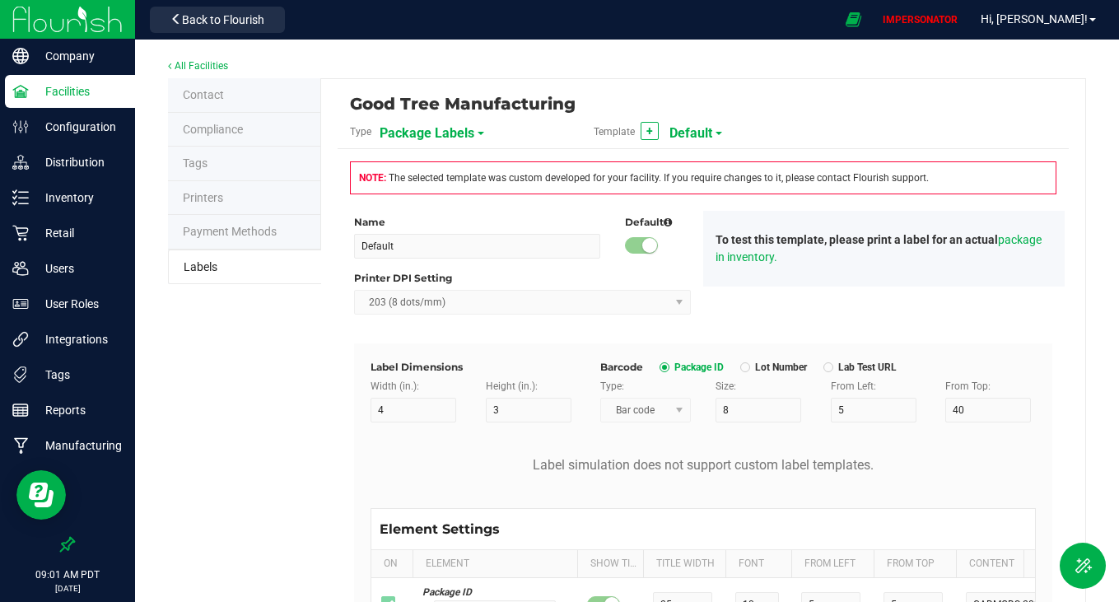
click at [690, 136] on span "Default" at bounding box center [691, 133] width 43 height 28
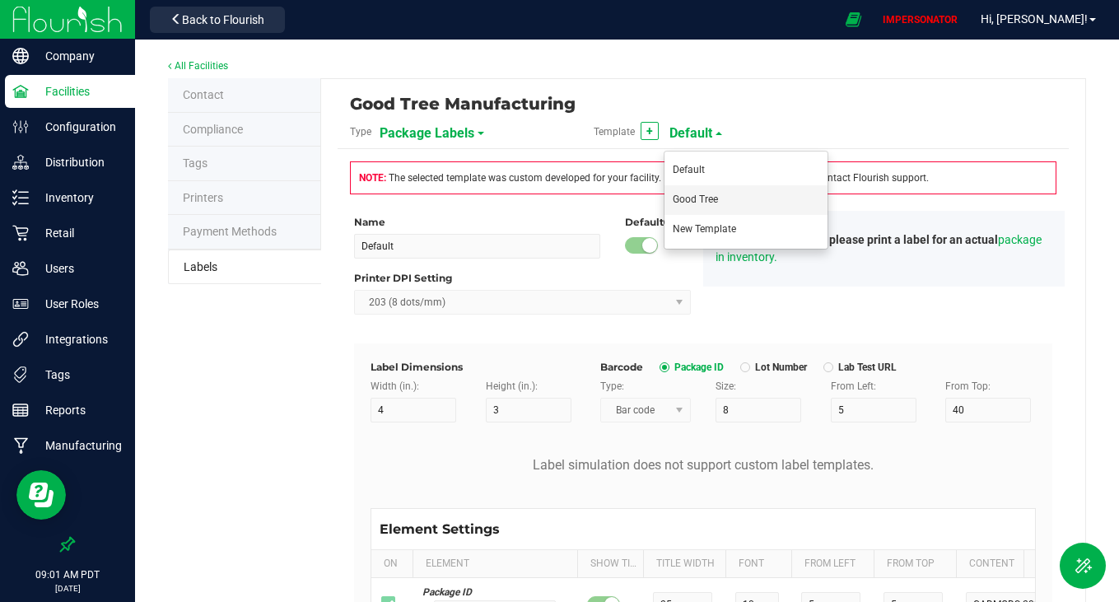
click at [689, 199] on span "Good Tree" at bounding box center [695, 200] width 45 height 12
type input "Good Tree"
type input "20"
type input "CADMODS-20200420-096"
type input "Strain"
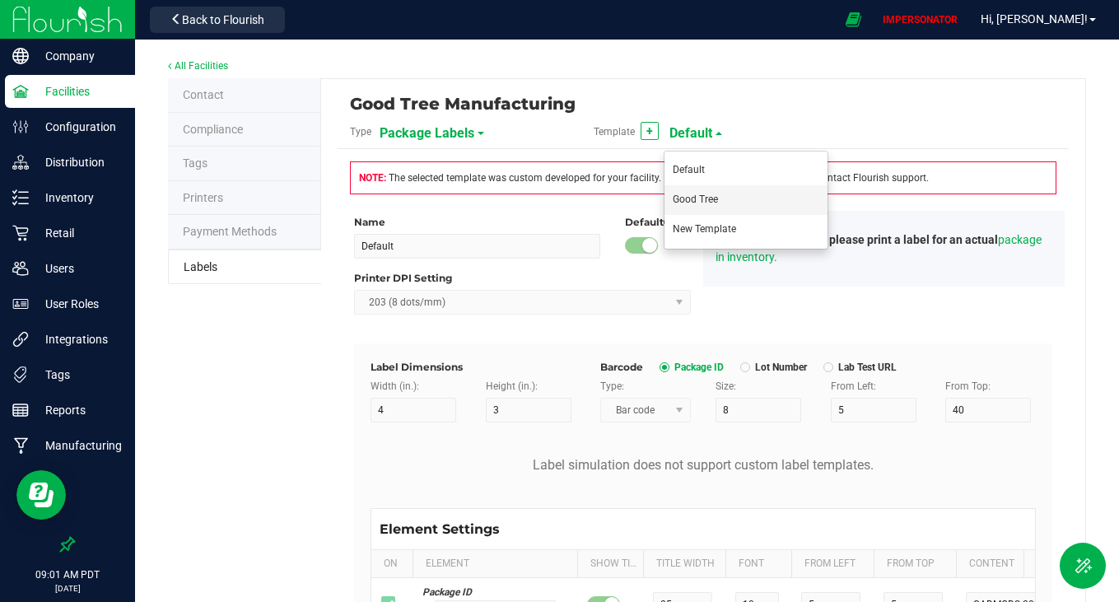
type input "15"
type input "5"
type input "Gelato"
type input "BF ID"
type input "18"
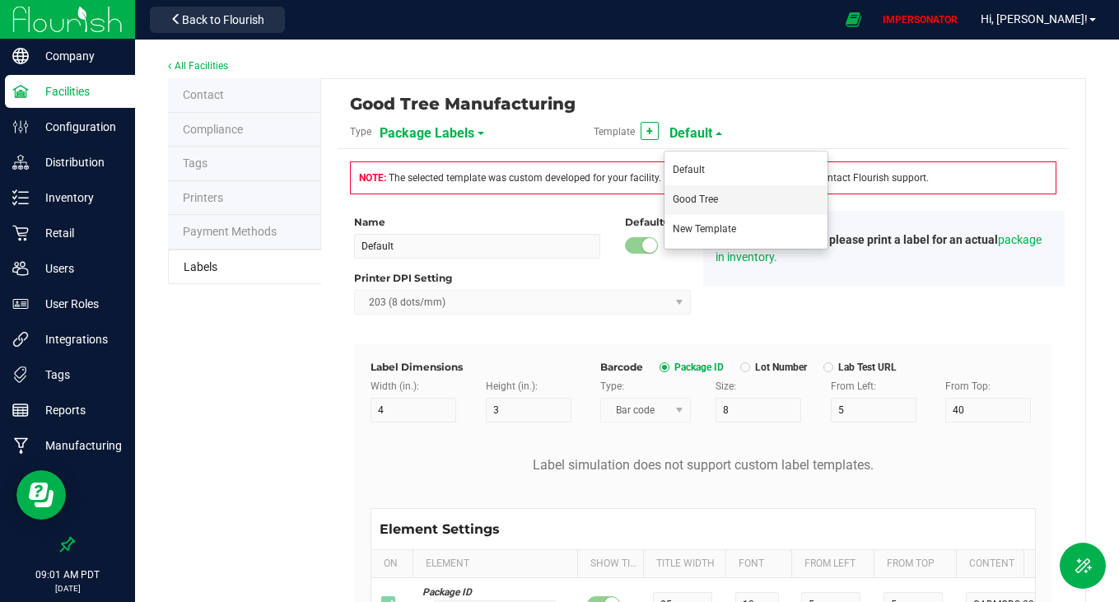
type input "LOT918234"
type input "Indica"
type input "10"
type input "Sativa"
type input "25"
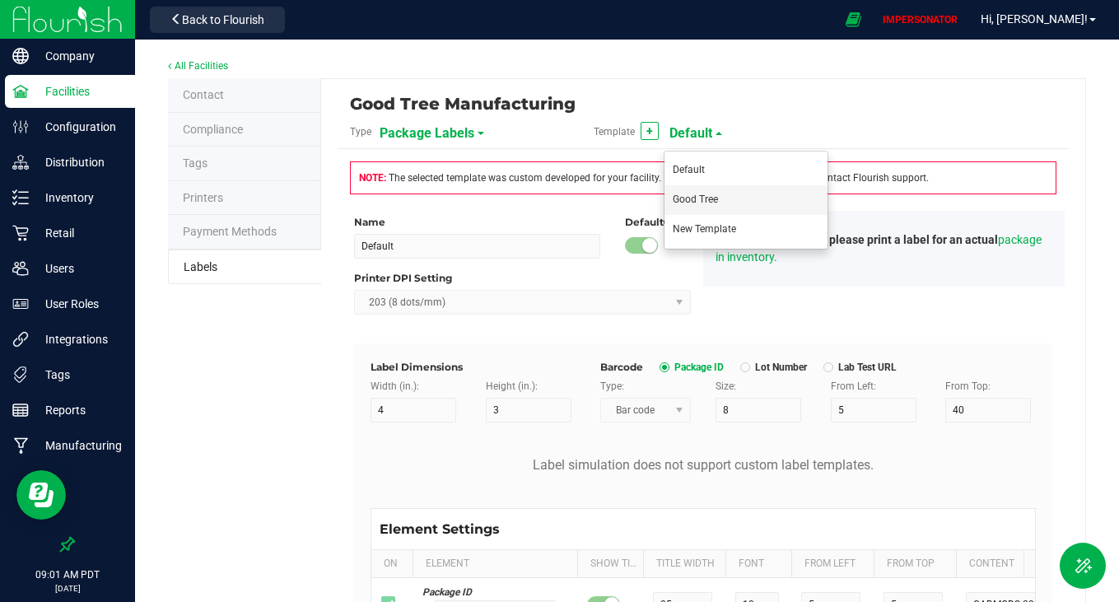
type input "10"
type input "Hybrid"
type input "45"
type input "10"
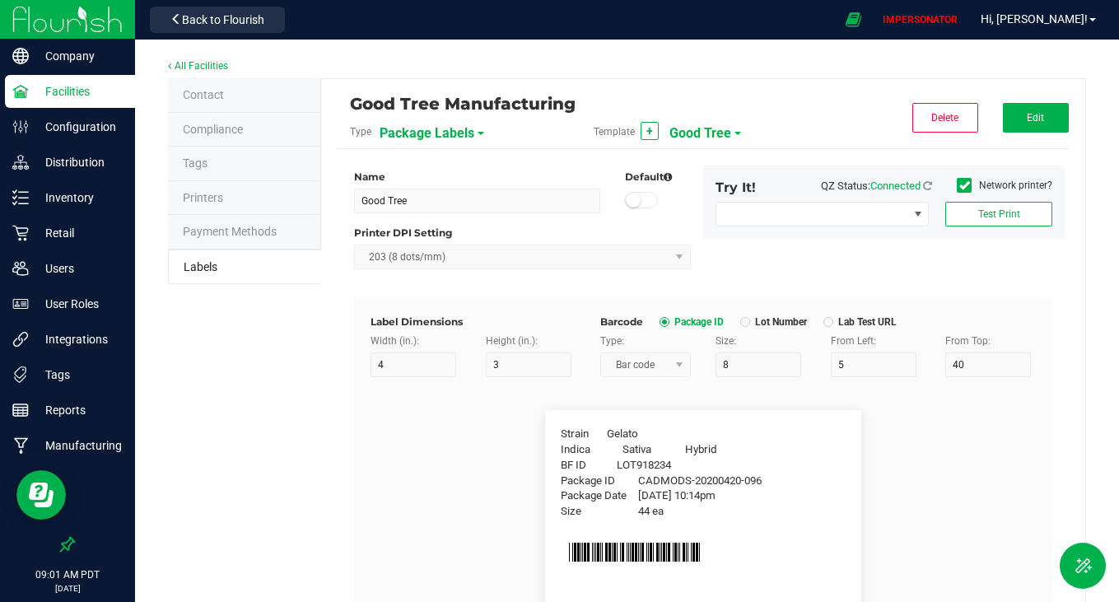
click at [716, 134] on span "Good Tree" at bounding box center [701, 133] width 62 height 28
click at [709, 223] on span "New Template" at bounding box center [704, 229] width 63 height 12
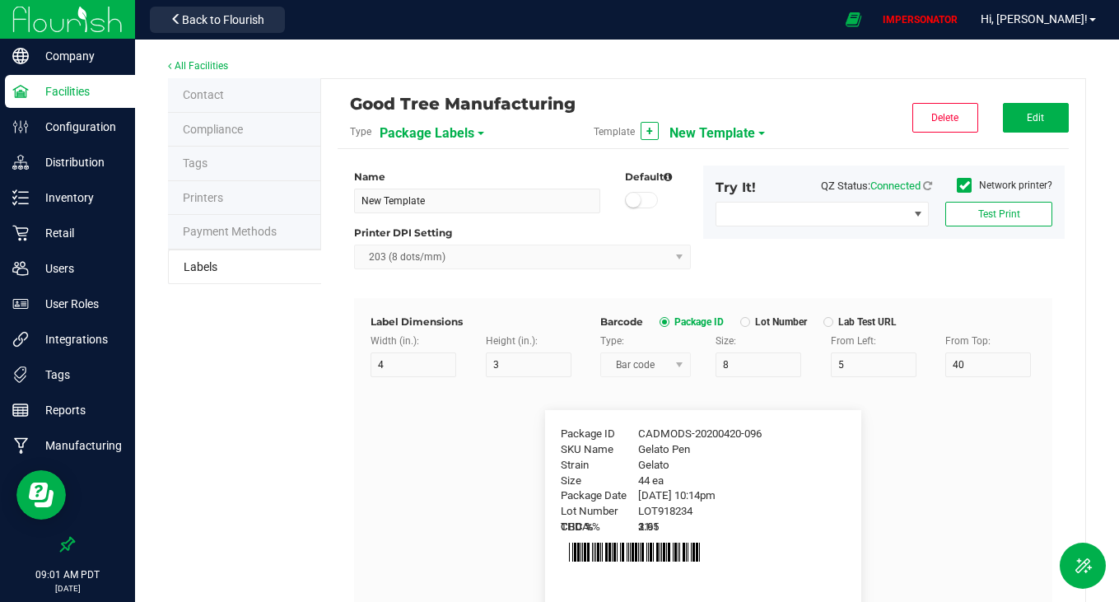
click at [705, 124] on span "New Template" at bounding box center [713, 133] width 86 height 28
click at [703, 200] on span "Good Tree" at bounding box center [695, 200] width 45 height 12
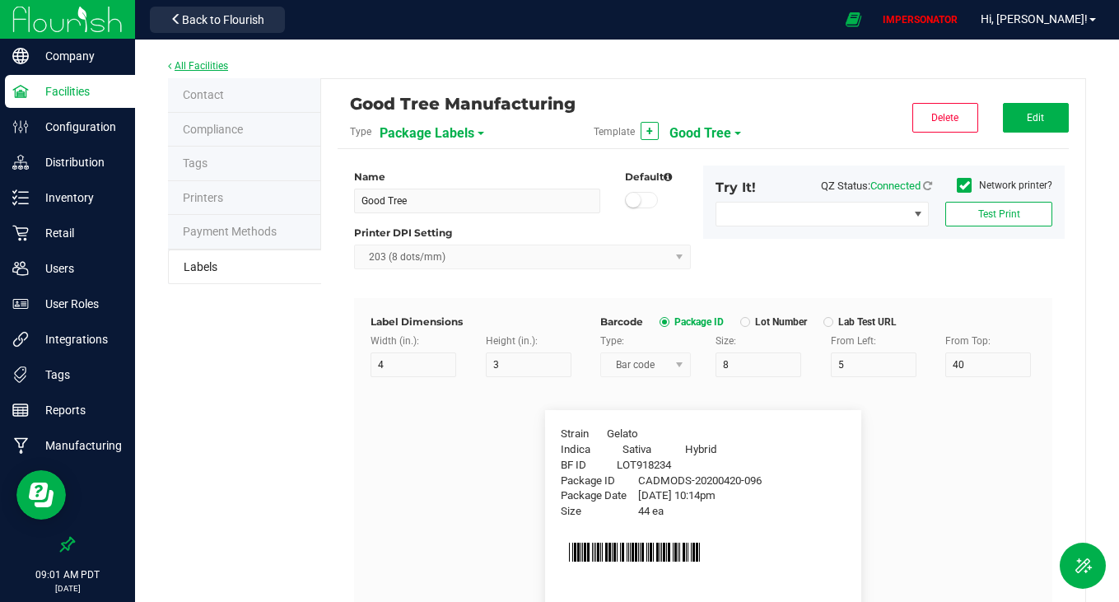
click at [209, 68] on link "All Facilities" at bounding box center [198, 66] width 60 height 12
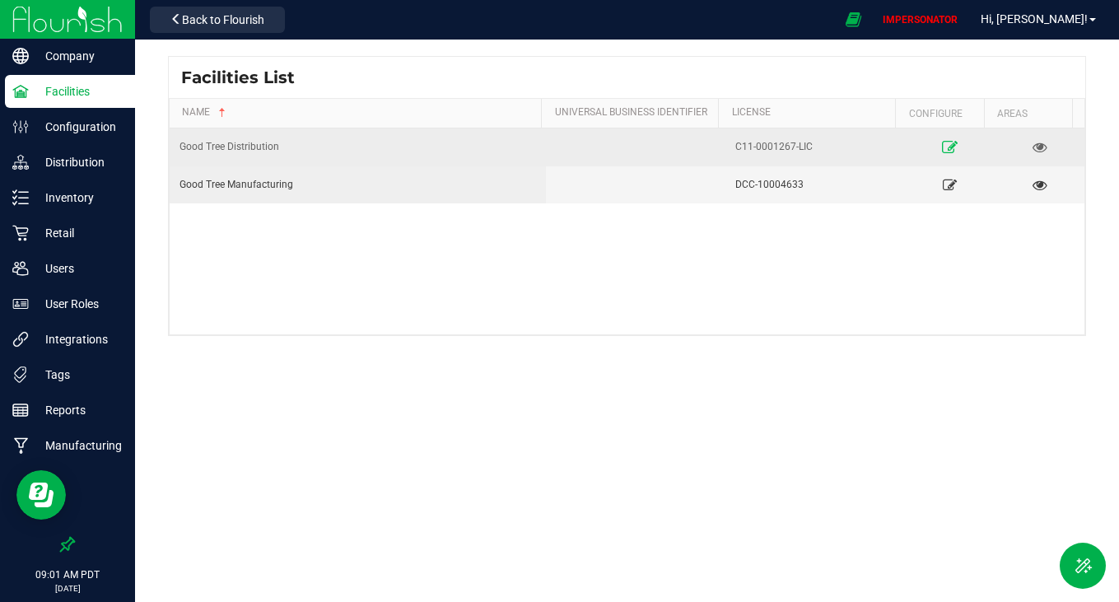
click at [945, 149] on icon at bounding box center [950, 147] width 16 height 12
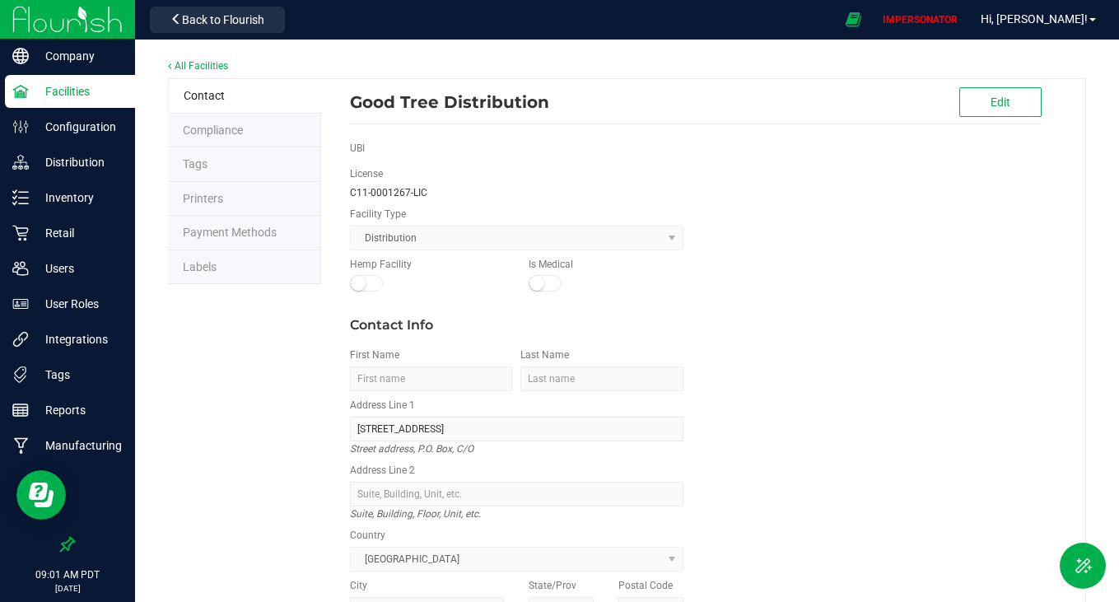
click at [236, 258] on li "Labels" at bounding box center [244, 267] width 153 height 35
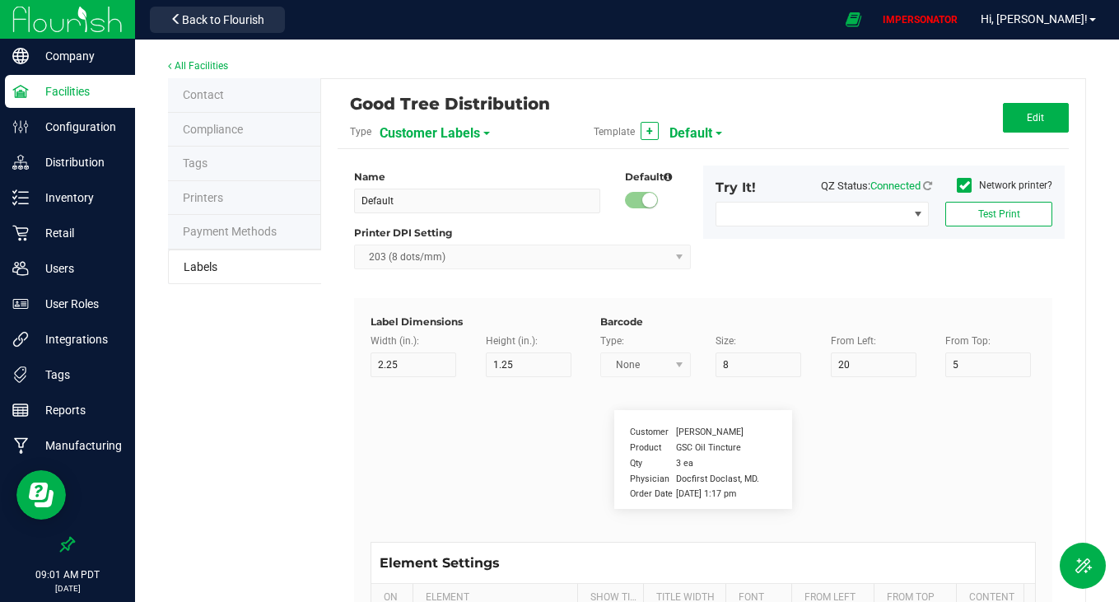
click at [421, 125] on span "Customer Labels" at bounding box center [430, 133] width 100 height 28
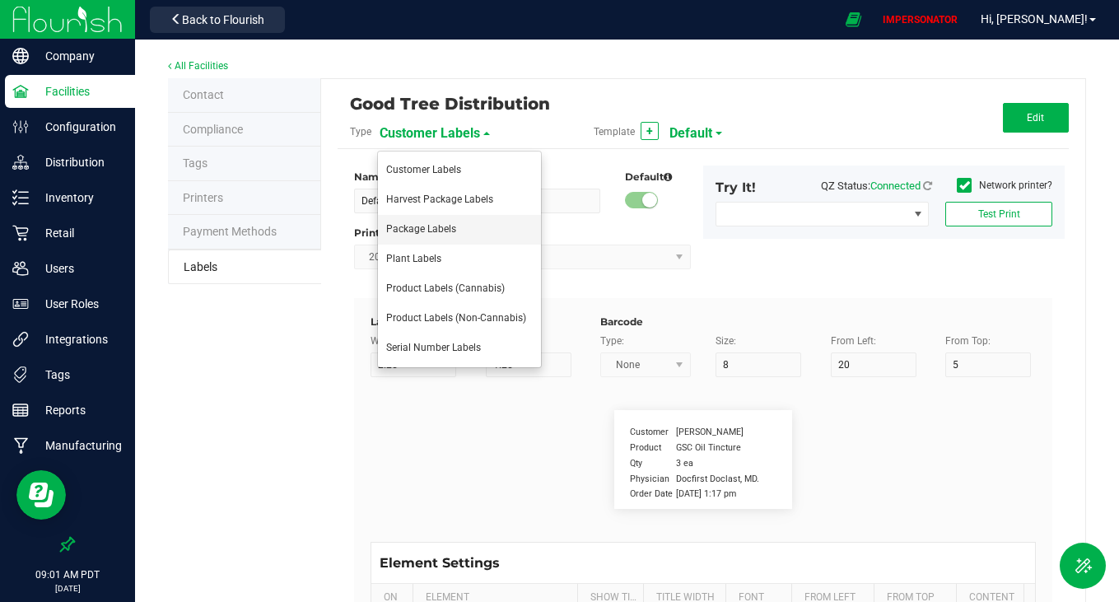
click at [425, 240] on li "Package Labels" at bounding box center [459, 230] width 163 height 30
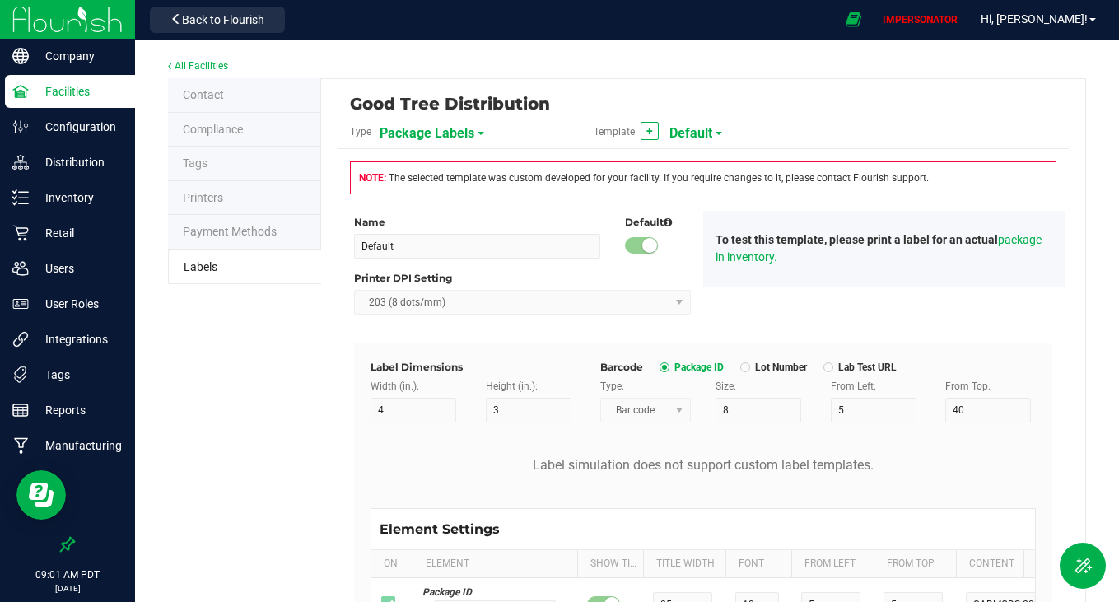
click at [688, 119] on span "Default" at bounding box center [691, 133] width 43 height 28
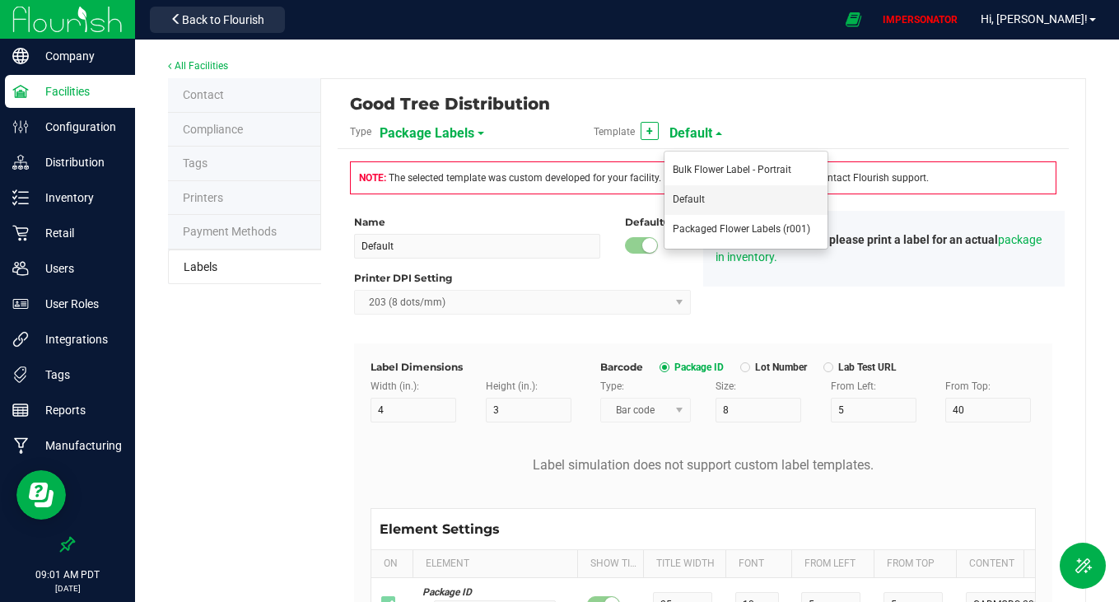
click at [686, 190] on li "Default" at bounding box center [746, 200] width 163 height 30
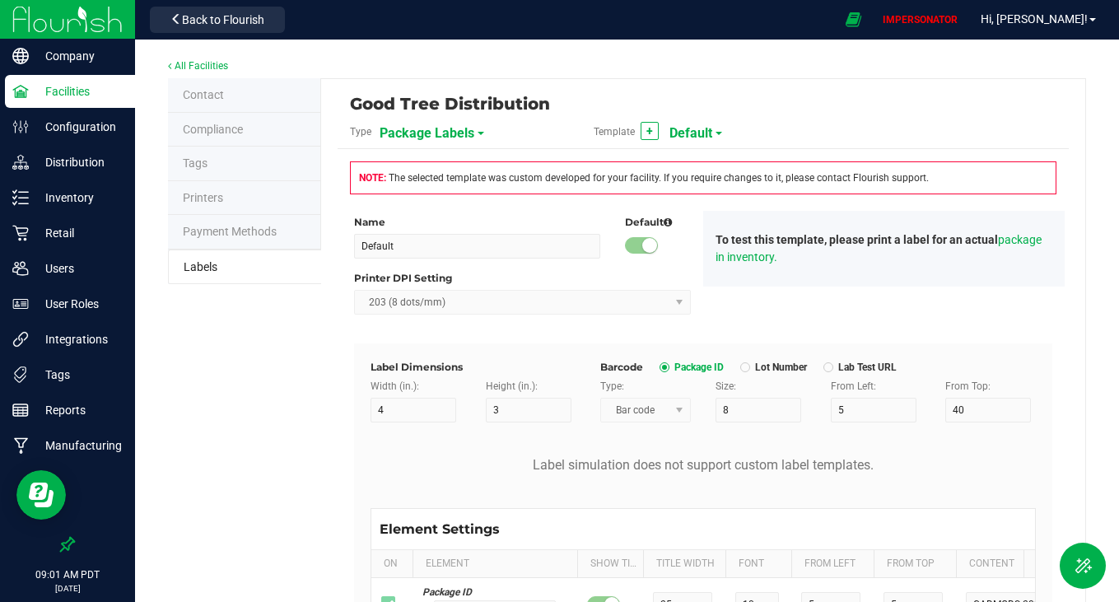
click at [704, 120] on span "Default" at bounding box center [691, 133] width 43 height 28
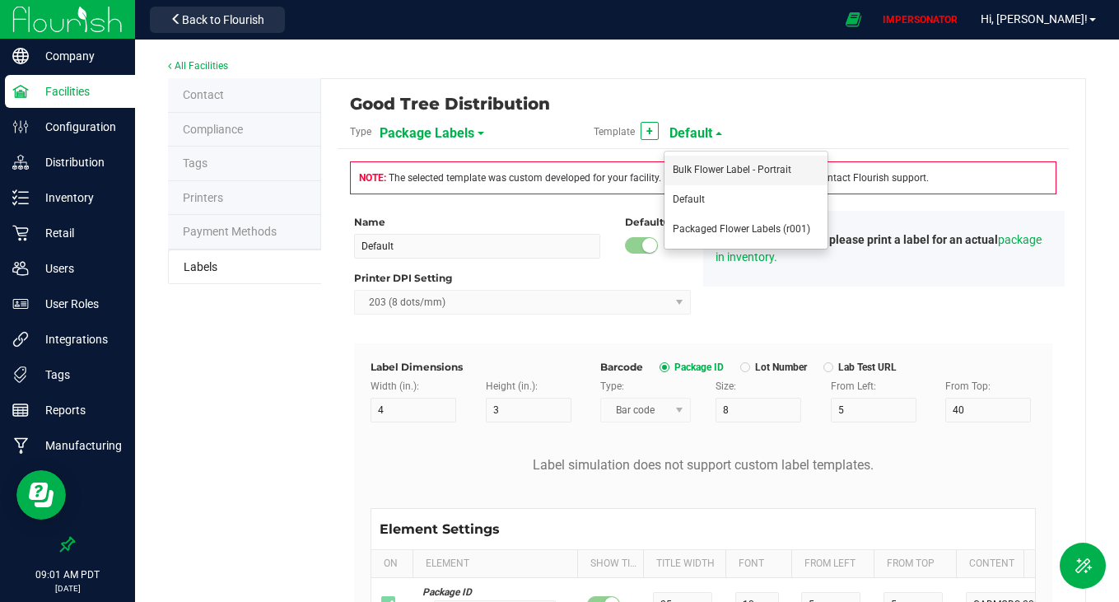
click at [703, 163] on li "Bulk Flower Label - Portrait" at bounding box center [746, 171] width 163 height 30
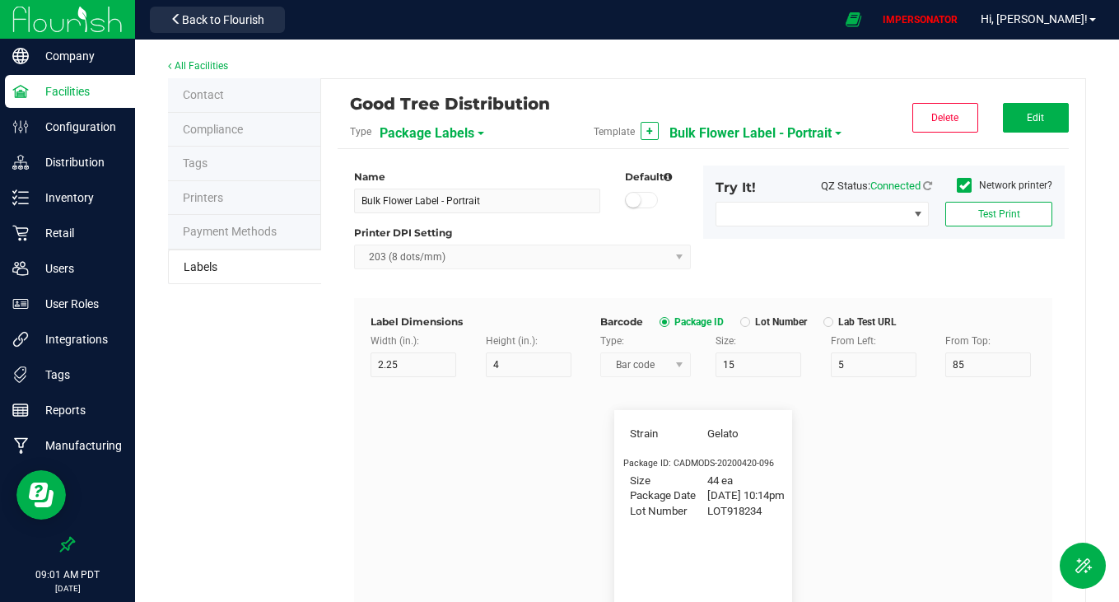
click at [713, 133] on span "Bulk Flower Label - Portrait" at bounding box center [751, 133] width 162 height 28
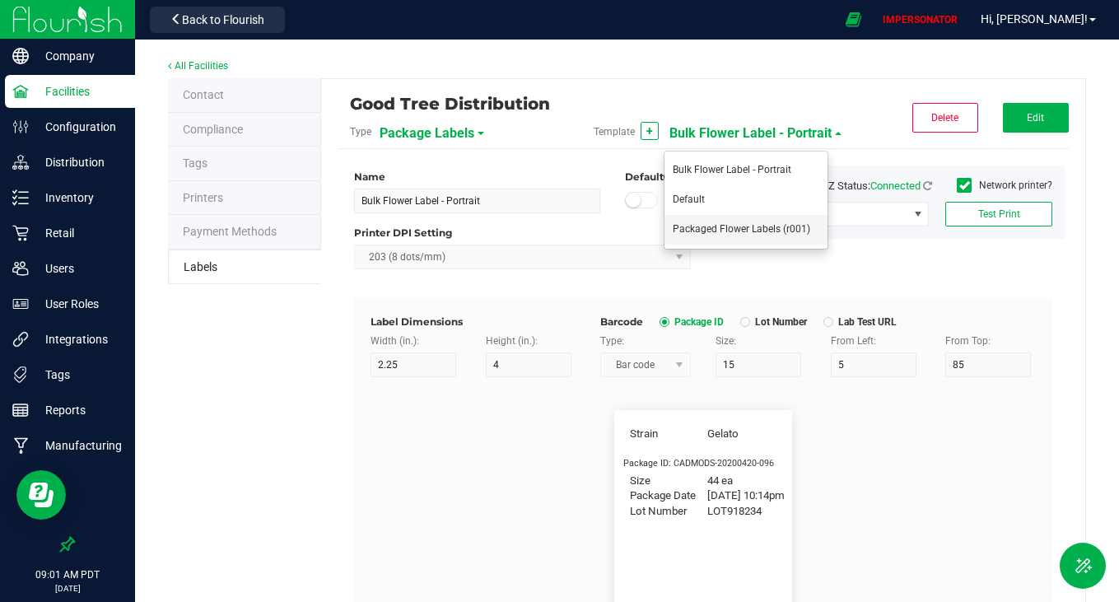
click at [719, 224] on span "Packaged Flower Labels (r001)" at bounding box center [742, 229] width 138 height 12
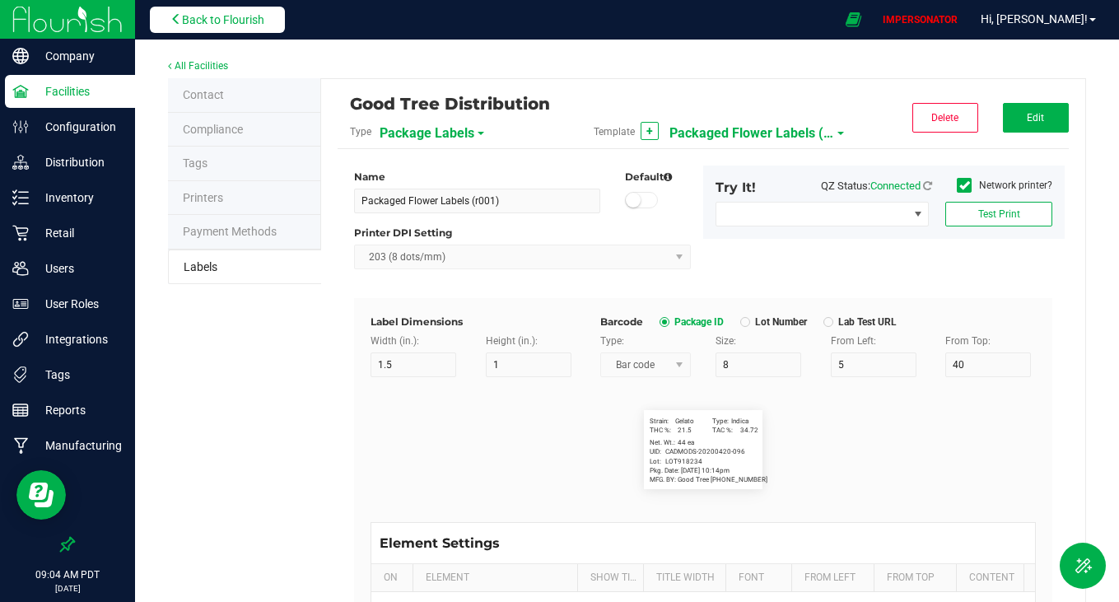
click at [212, 12] on button "Back to Flourish" at bounding box center [217, 20] width 135 height 26
